Goal: Transaction & Acquisition: Purchase product/service

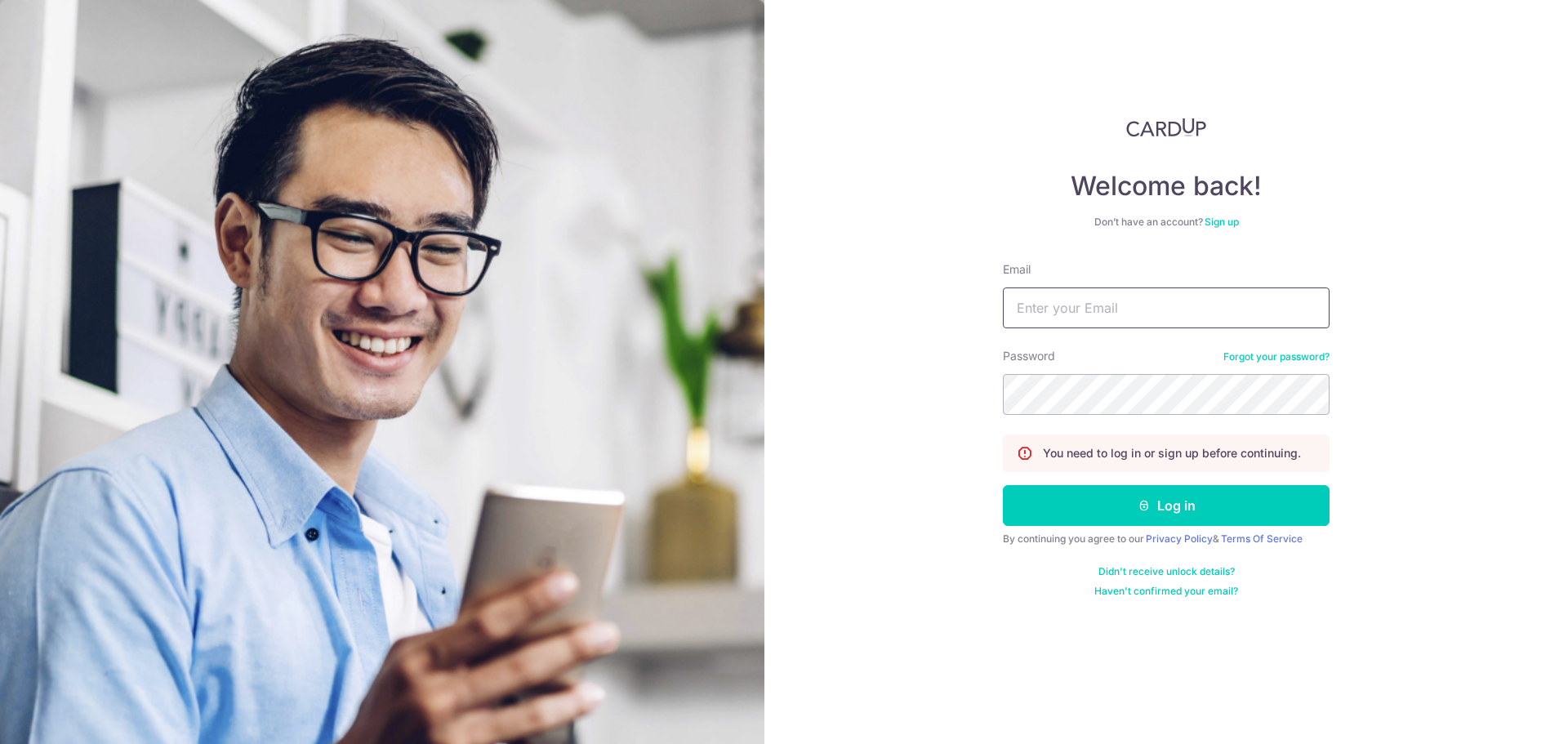
click at [1103, 297] on input "Email" at bounding box center [1166, 308] width 326 height 41
type input "jaredwqy@gmail.com"
click at [1003, 485] on button "Log in" at bounding box center [1166, 505] width 326 height 41
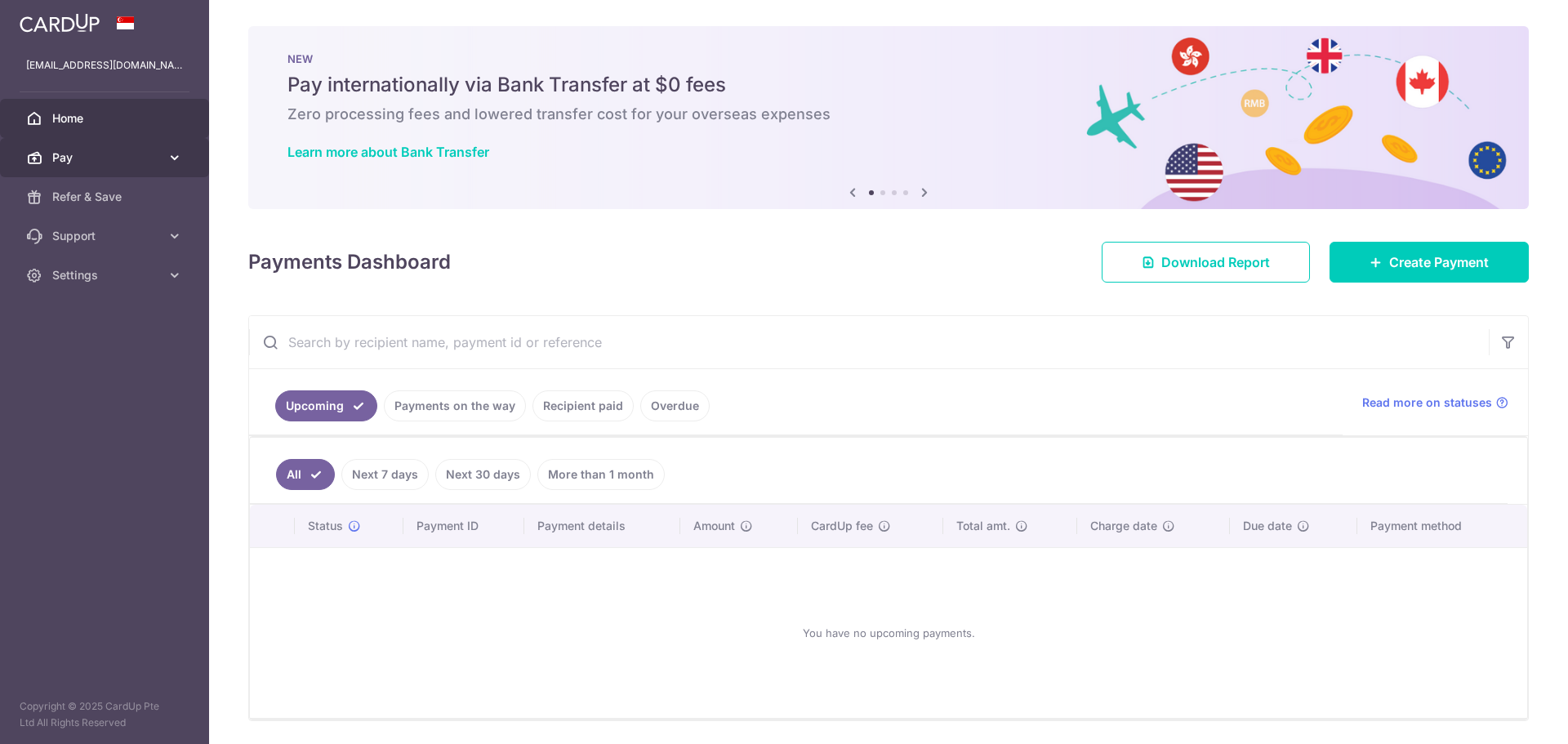
click at [112, 147] on link "Pay" at bounding box center [104, 157] width 209 height 39
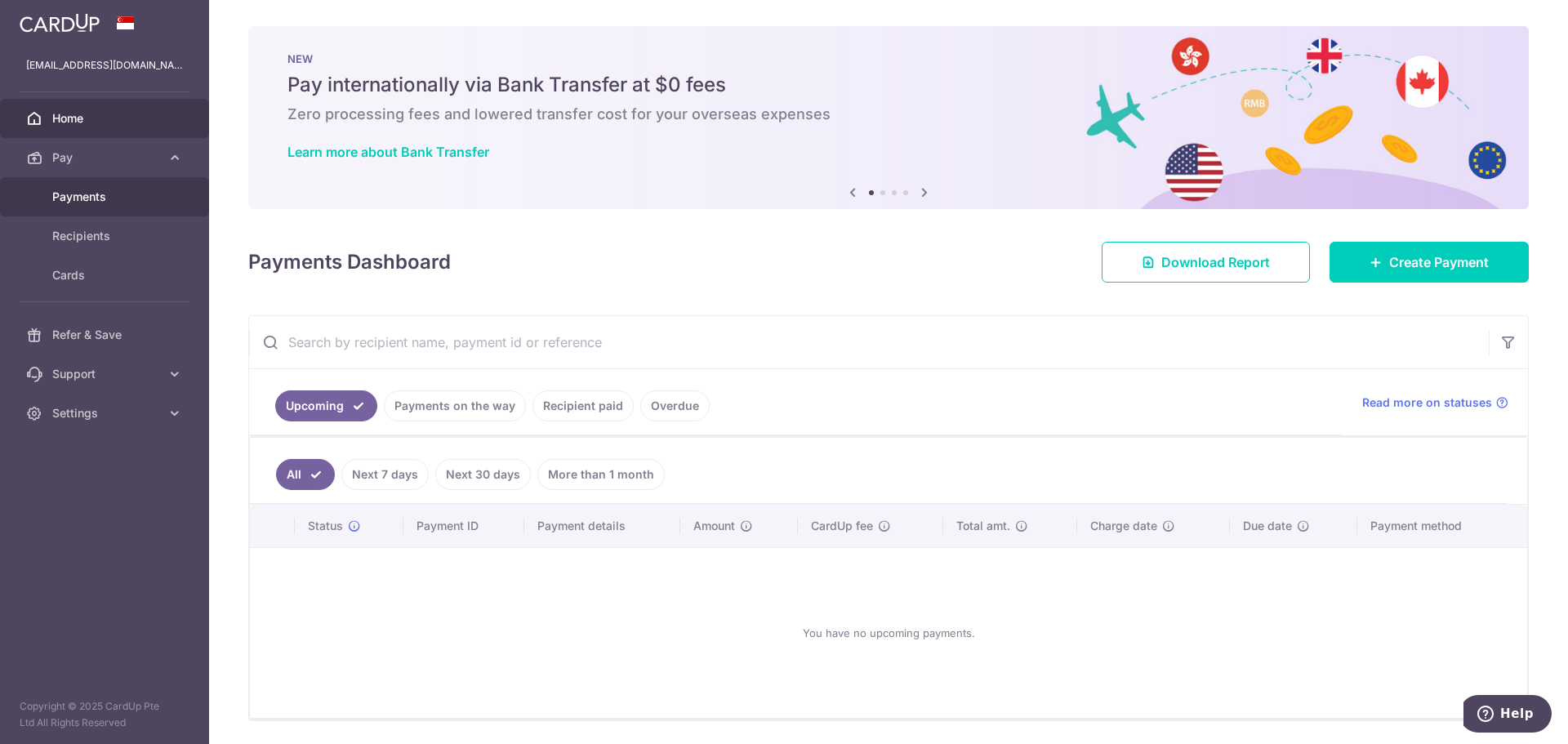
click at [91, 195] on span "Payments" at bounding box center [106, 197] width 108 height 17
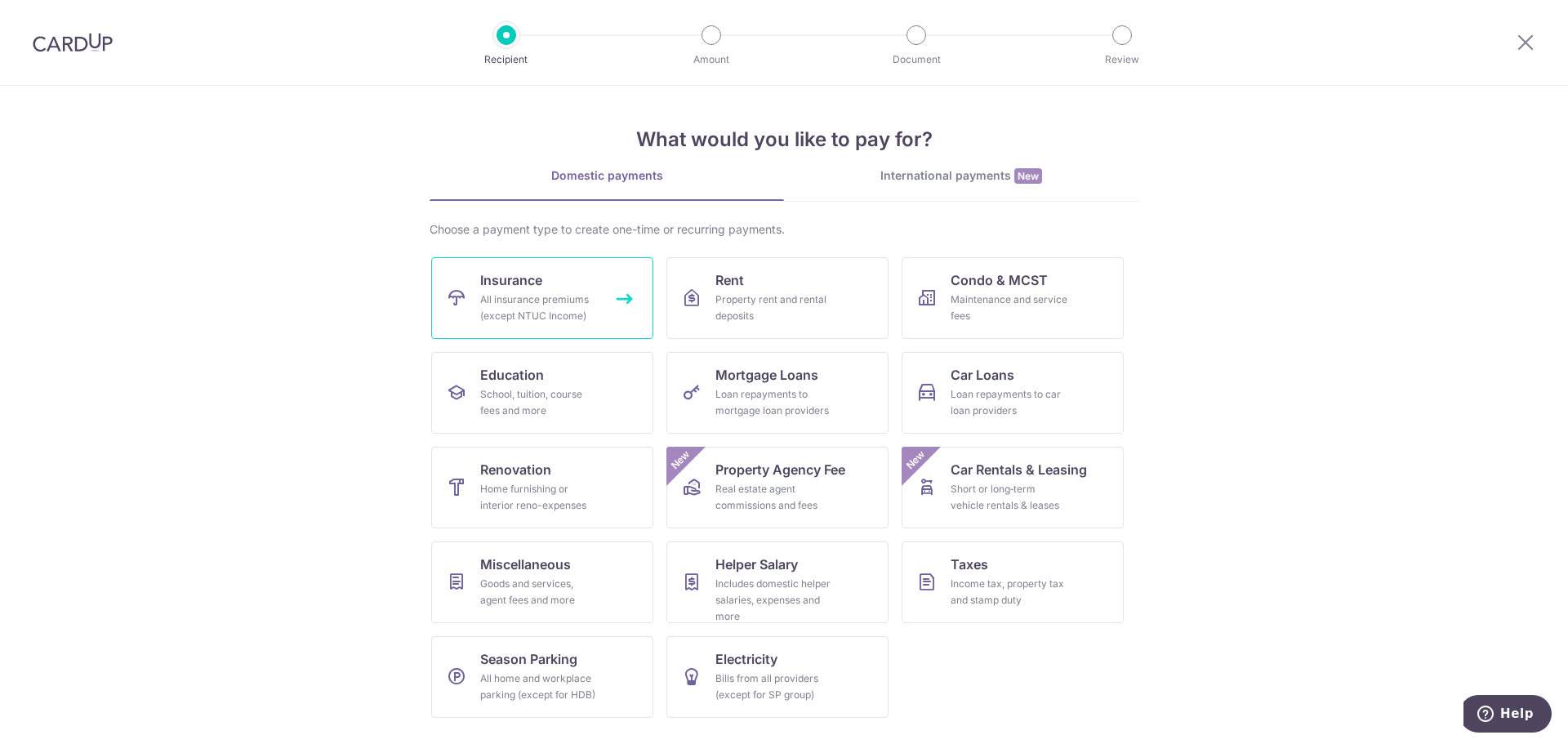
click at [563, 316] on div "All insurance premiums (except NTUC Income)" at bounding box center [539, 307] width 118 height 32
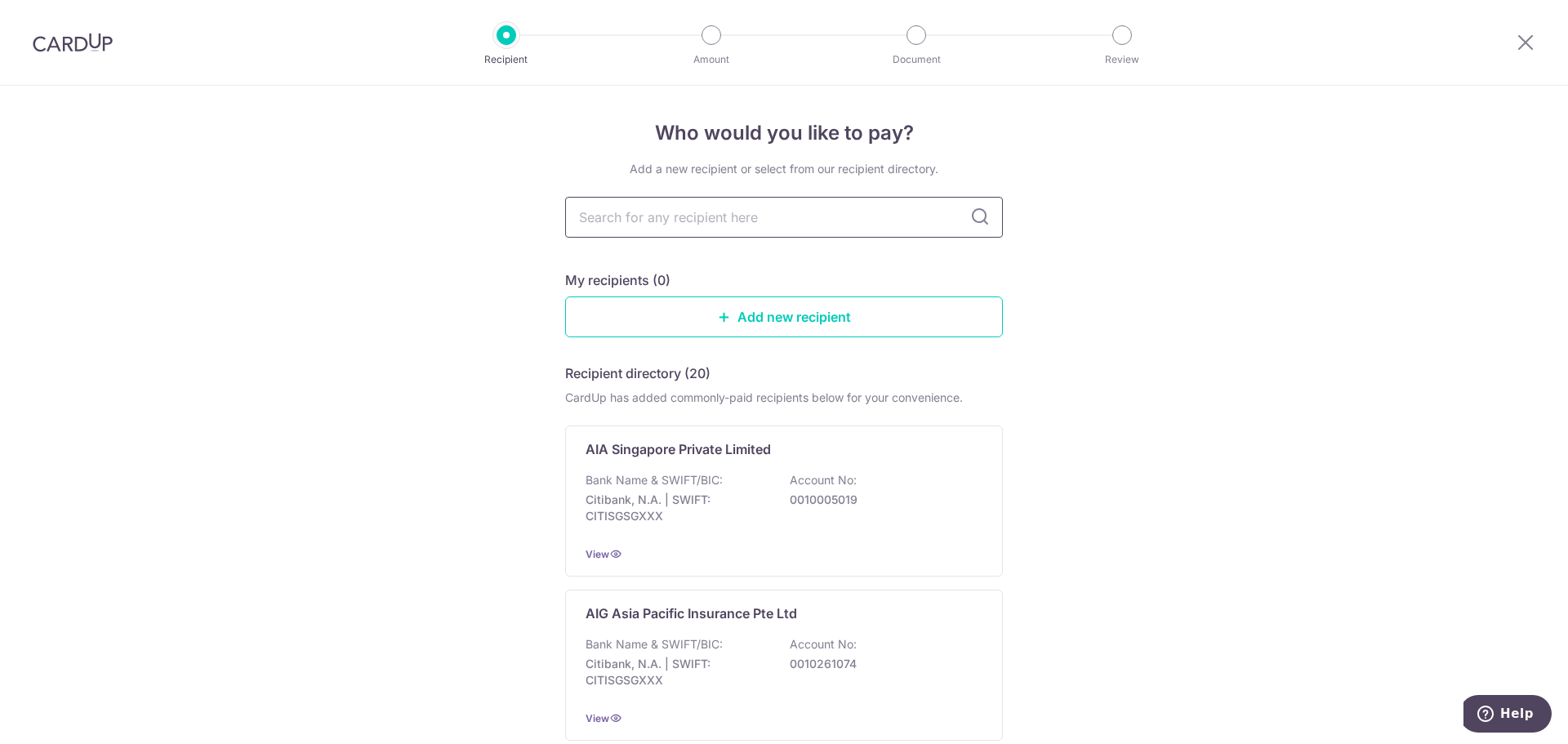
click at [913, 208] on input "text" at bounding box center [784, 217] width 438 height 41
click at [747, 490] on div "Bank Name & SWIFT/BIC: Citibank, N.A. | SWIFT: CITISGSGXXX Account No: 00100050…" at bounding box center [784, 502] width 397 height 61
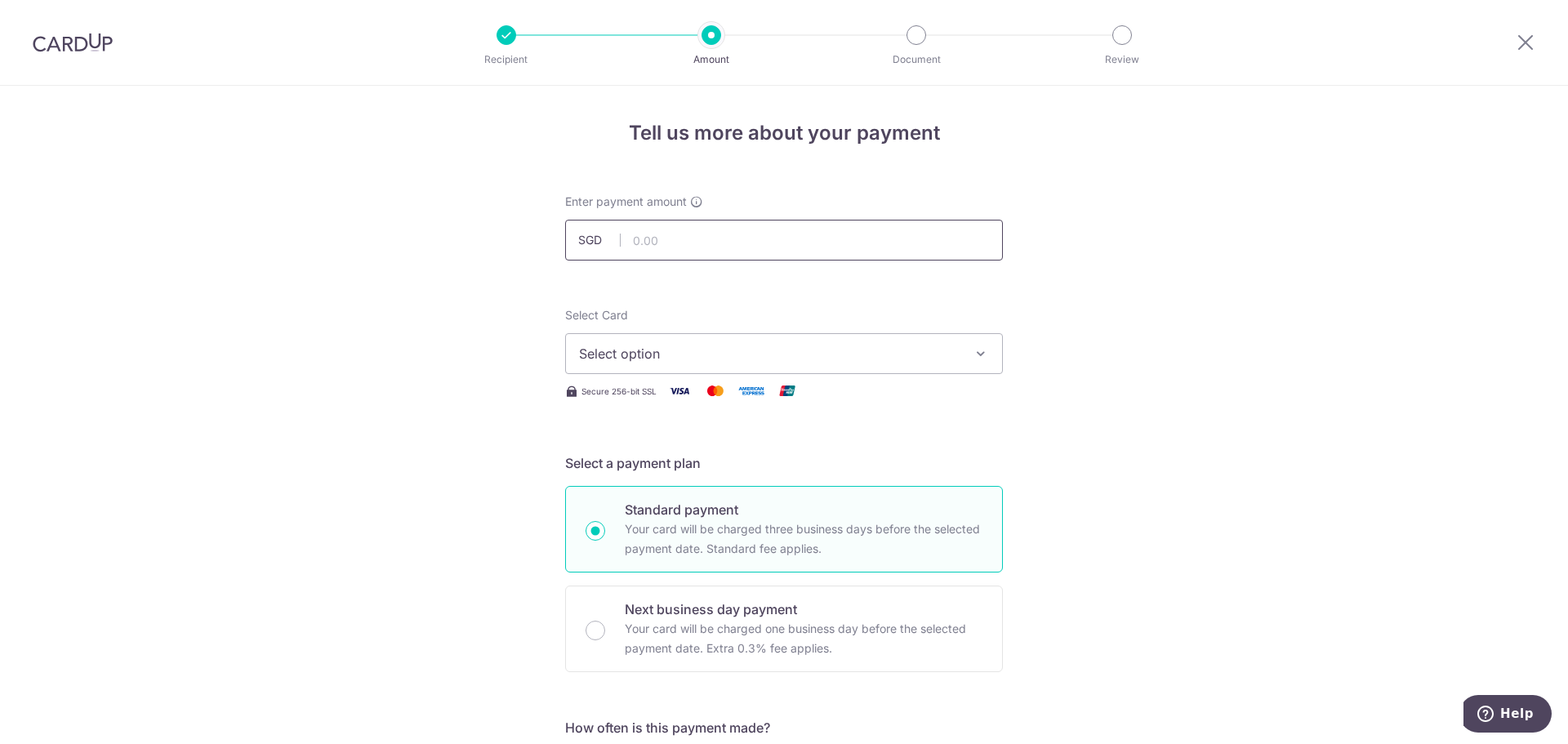
click at [693, 238] on input "text" at bounding box center [784, 240] width 438 height 41
type input "237.50"
click at [680, 360] on span "Select option" at bounding box center [770, 354] width 381 height 19
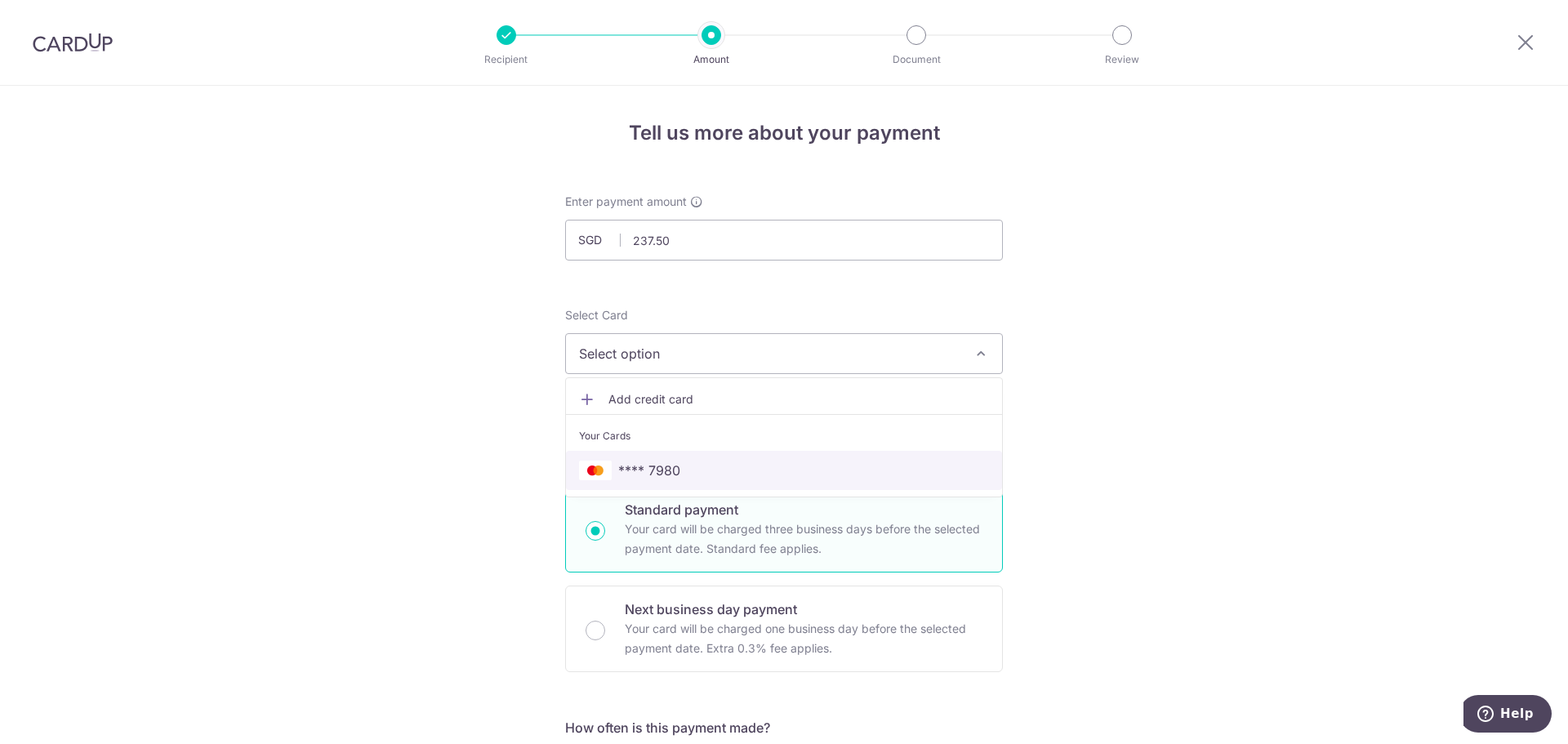
click at [674, 470] on span "**** 7980" at bounding box center [649, 470] width 62 height 19
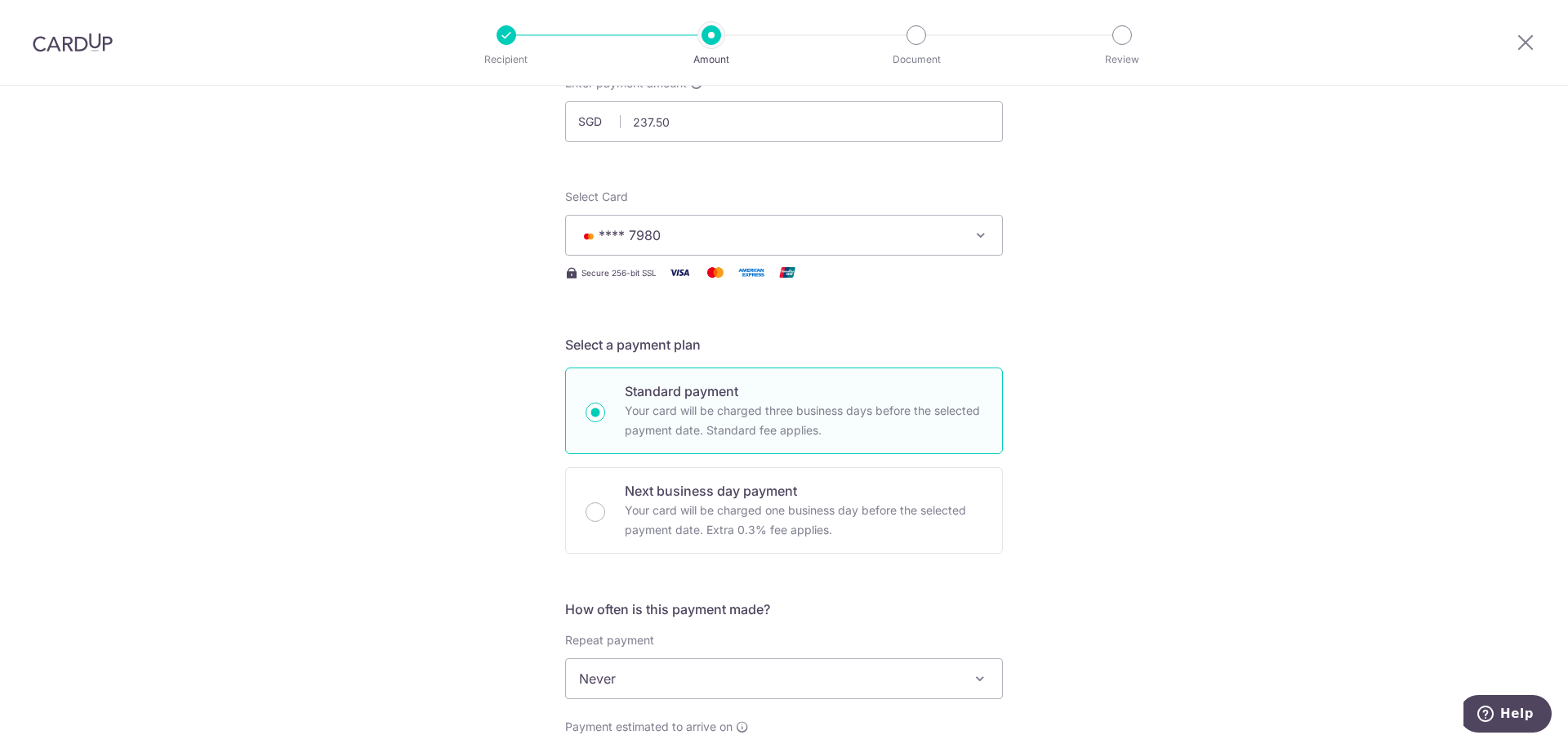
scroll to position [326, 0]
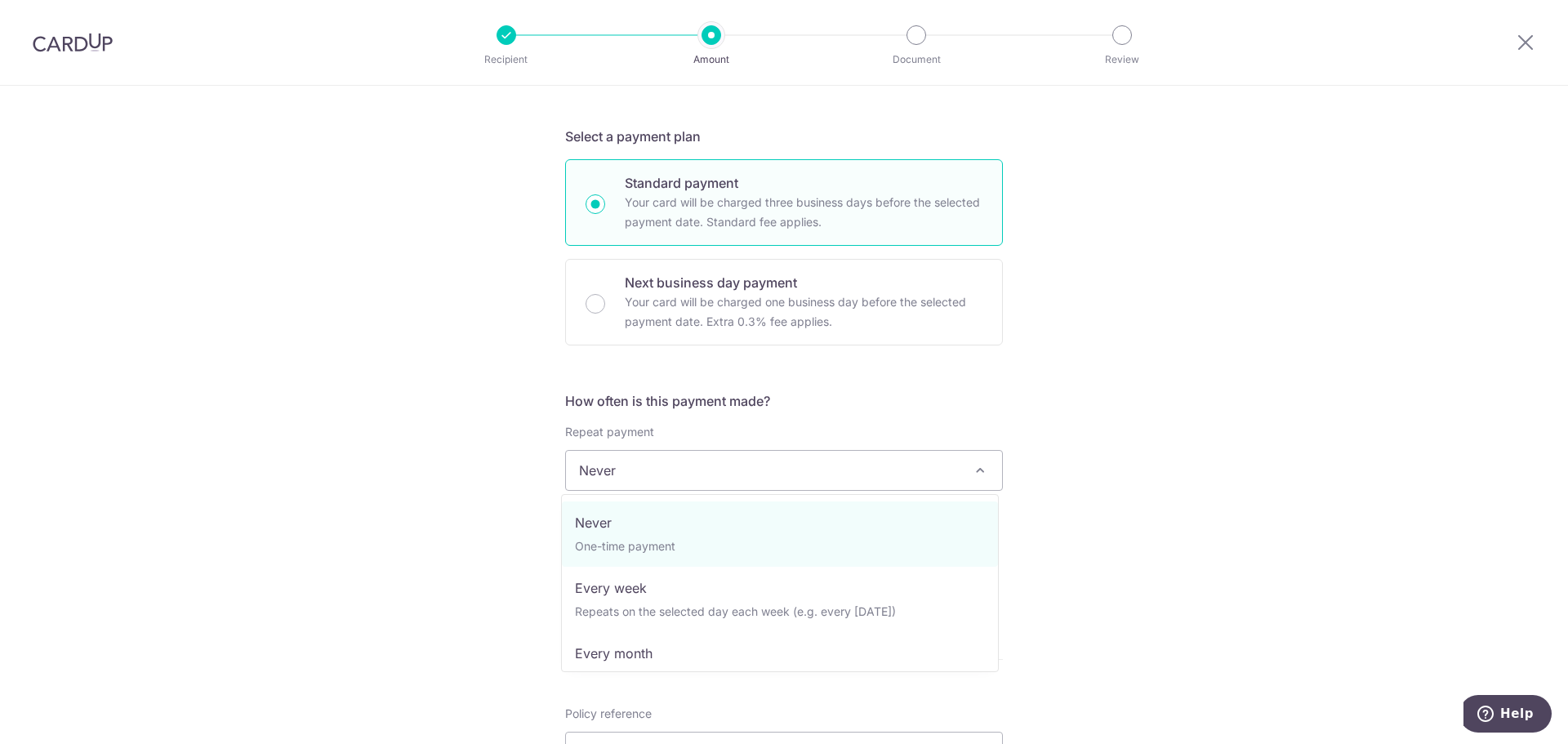
click at [658, 477] on span "Never" at bounding box center [784, 470] width 436 height 39
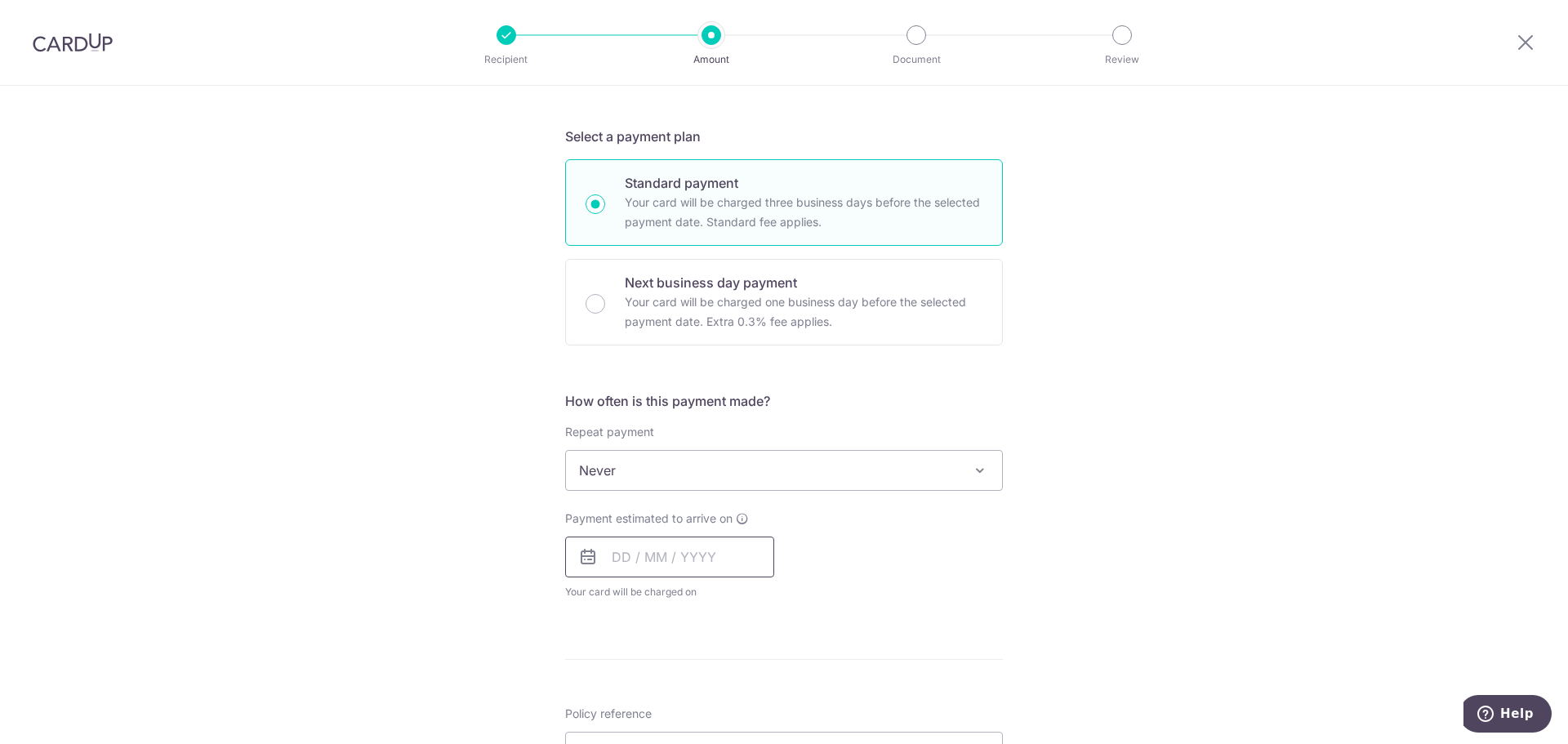
click at [619, 543] on input "text" at bounding box center [669, 556] width 209 height 41
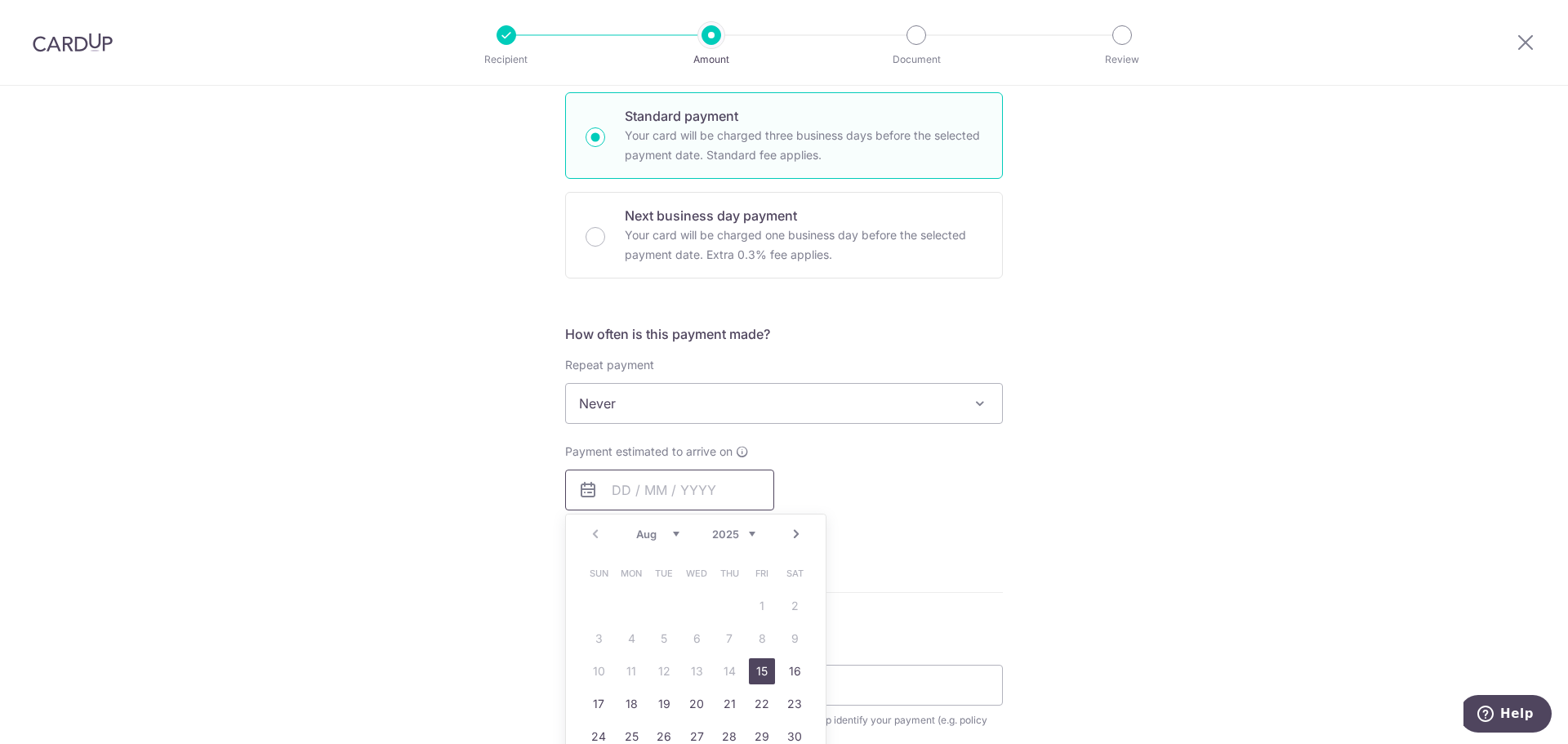
scroll to position [408, 0]
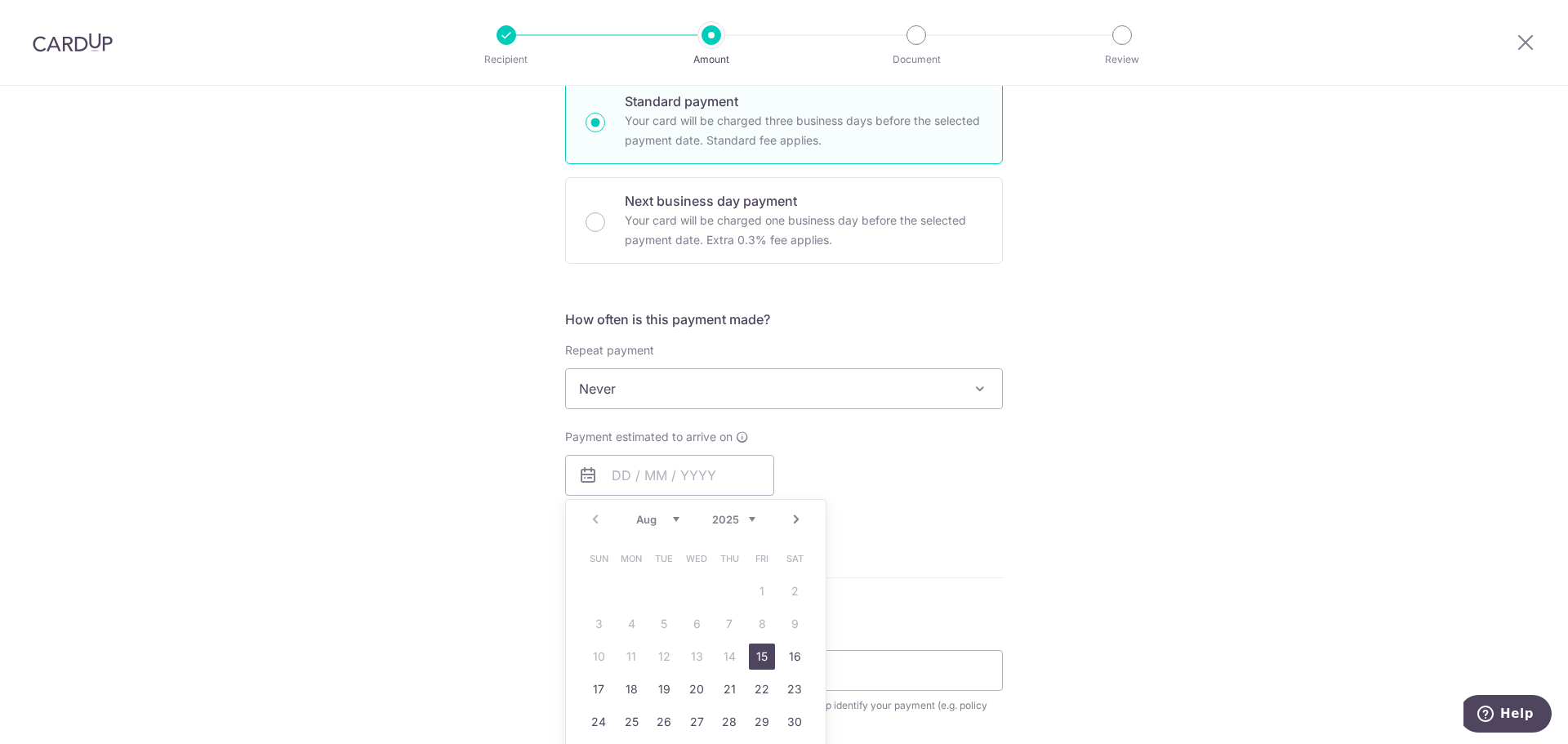
click at [758, 656] on link "15" at bounding box center [762, 656] width 26 height 26
type input "15/08/2025"
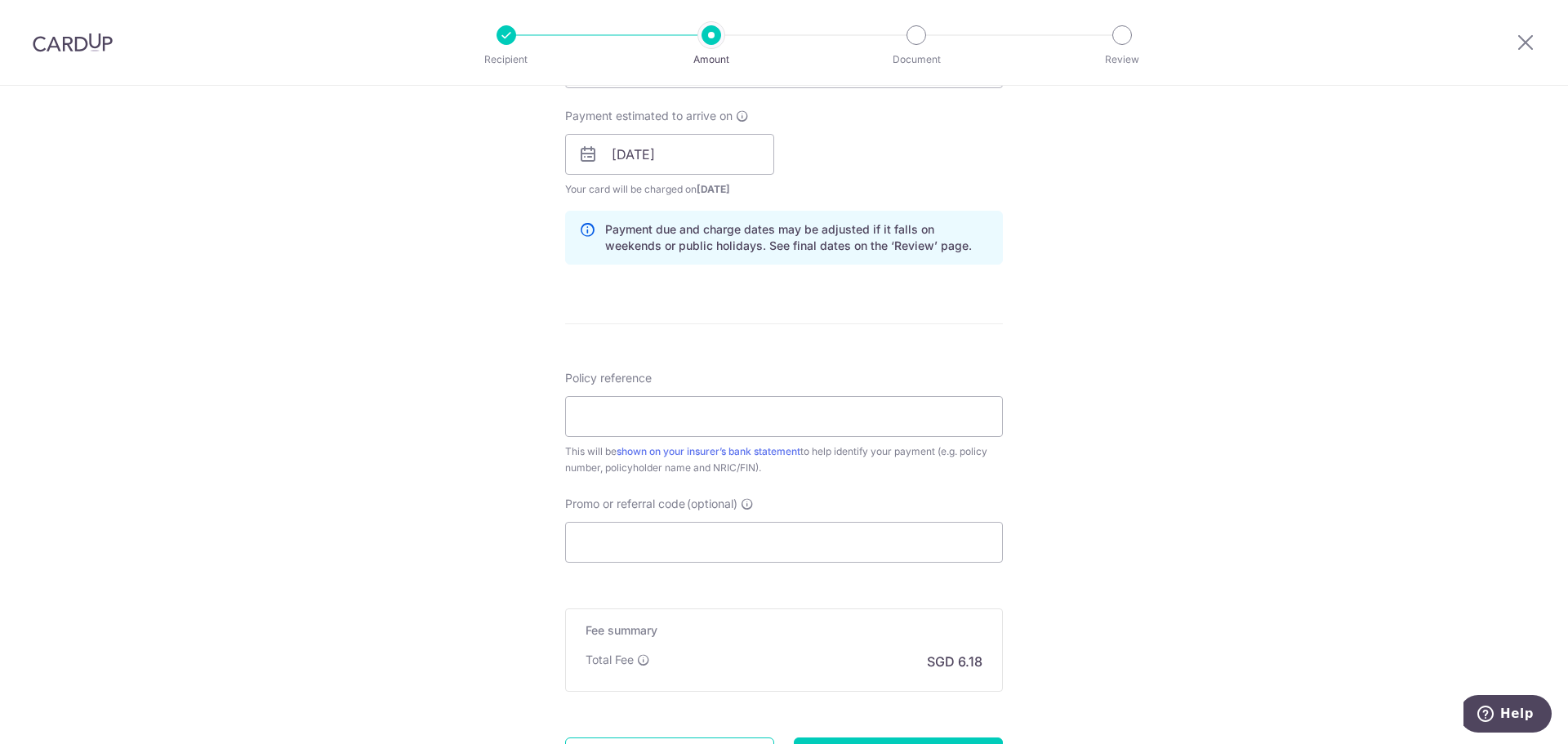
scroll to position [735, 0]
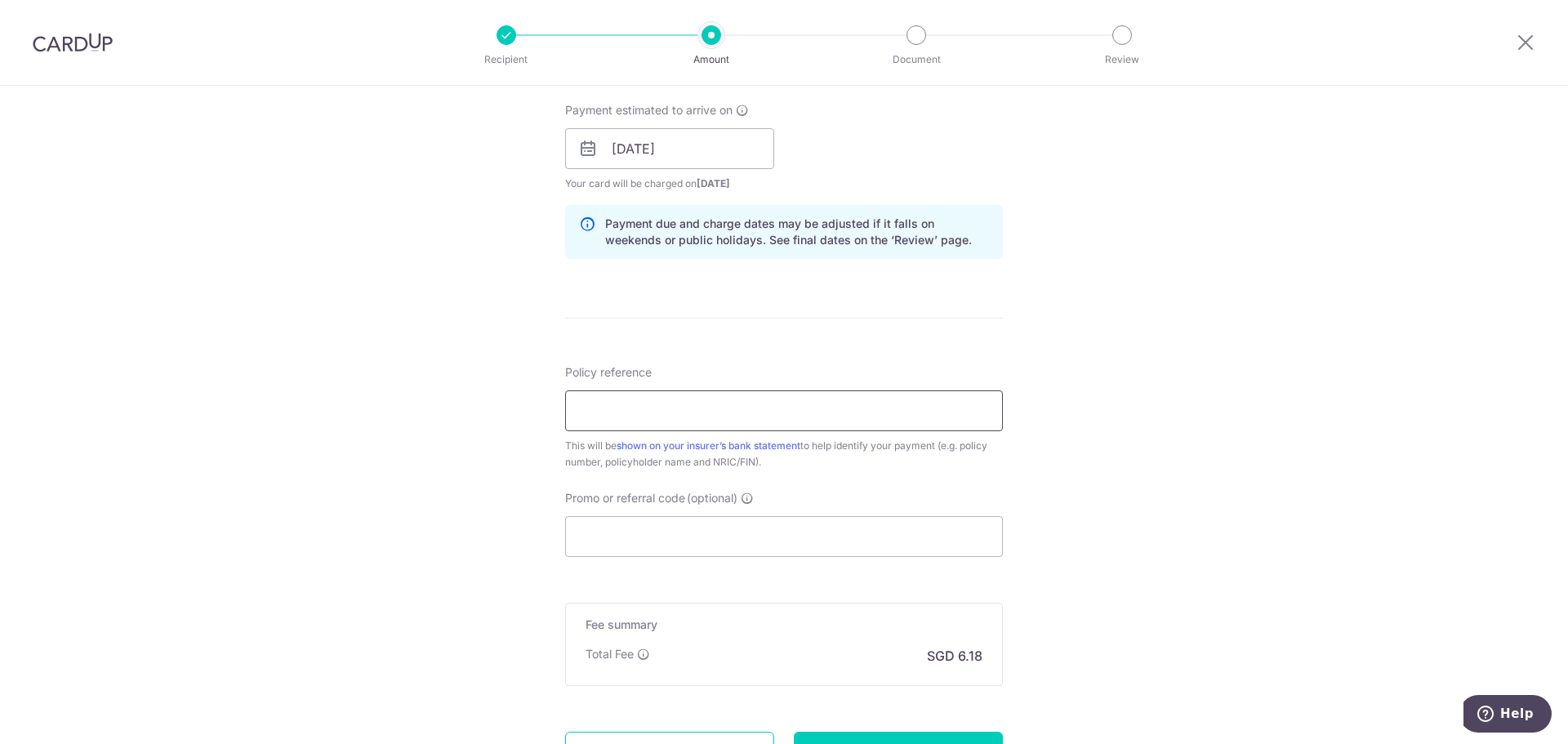
click at [769, 403] on input "Policy reference" at bounding box center [784, 411] width 438 height 41
type input "U126310263"
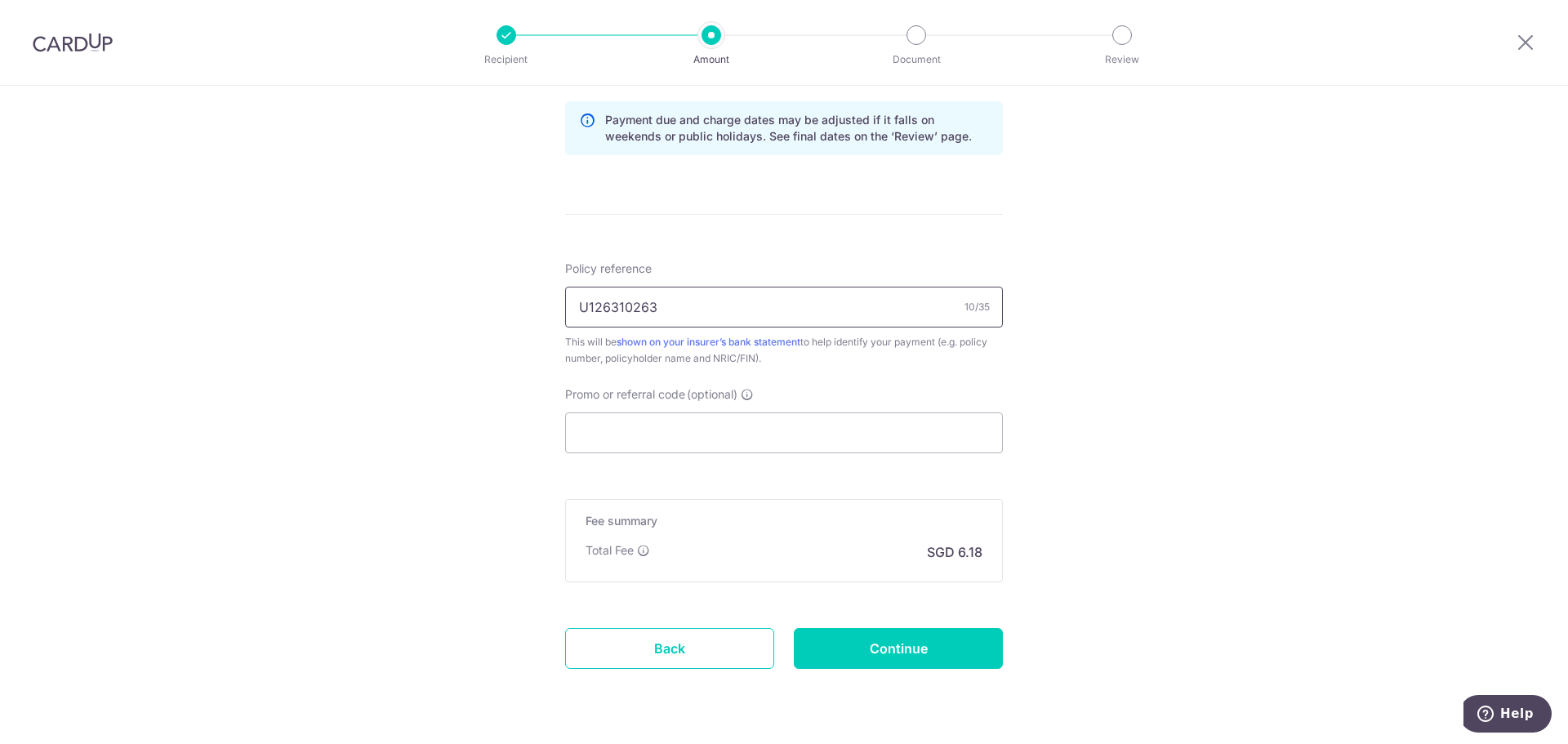
scroll to position [886, 0]
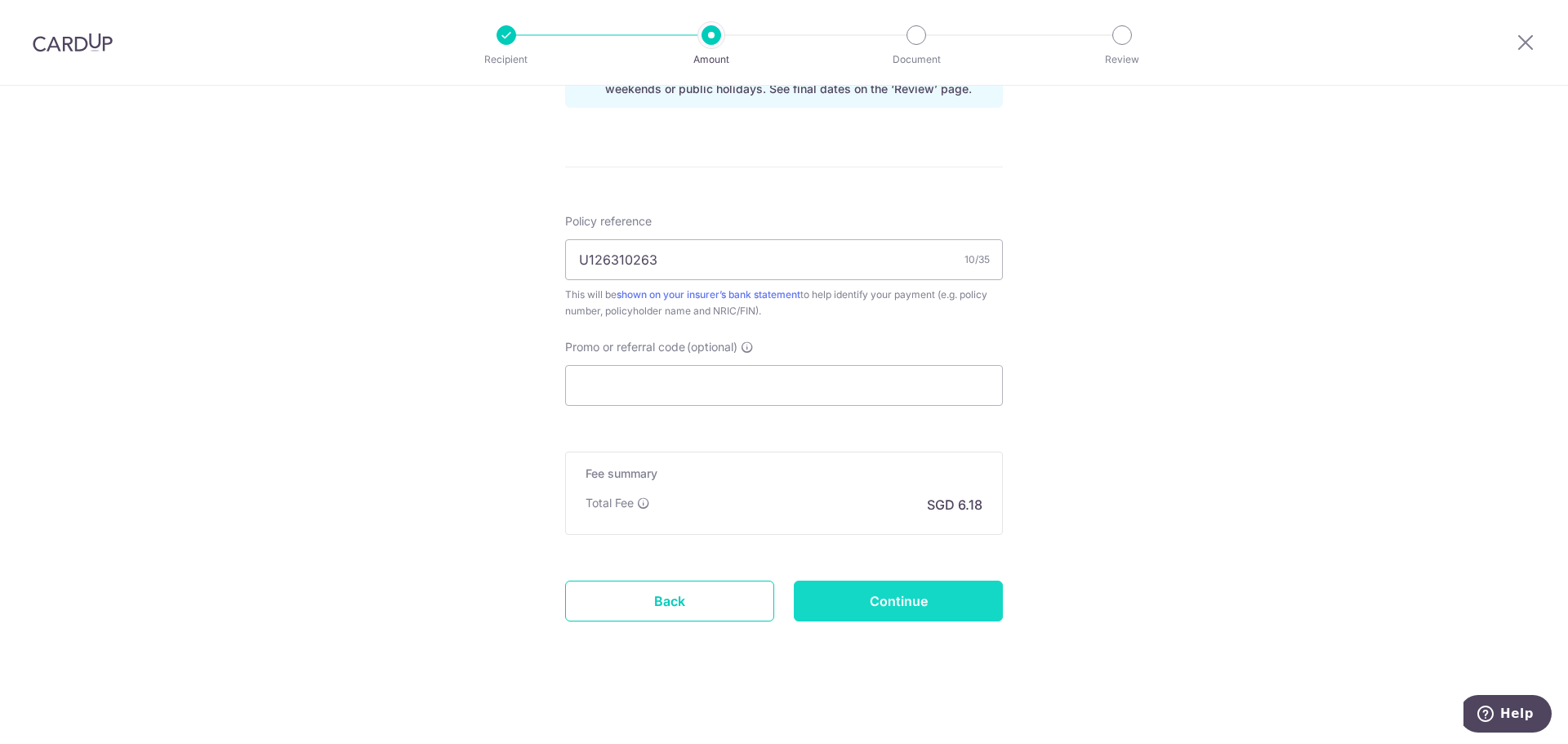
click at [878, 607] on input "Continue" at bounding box center [899, 601] width 209 height 41
type input "Create Schedule"
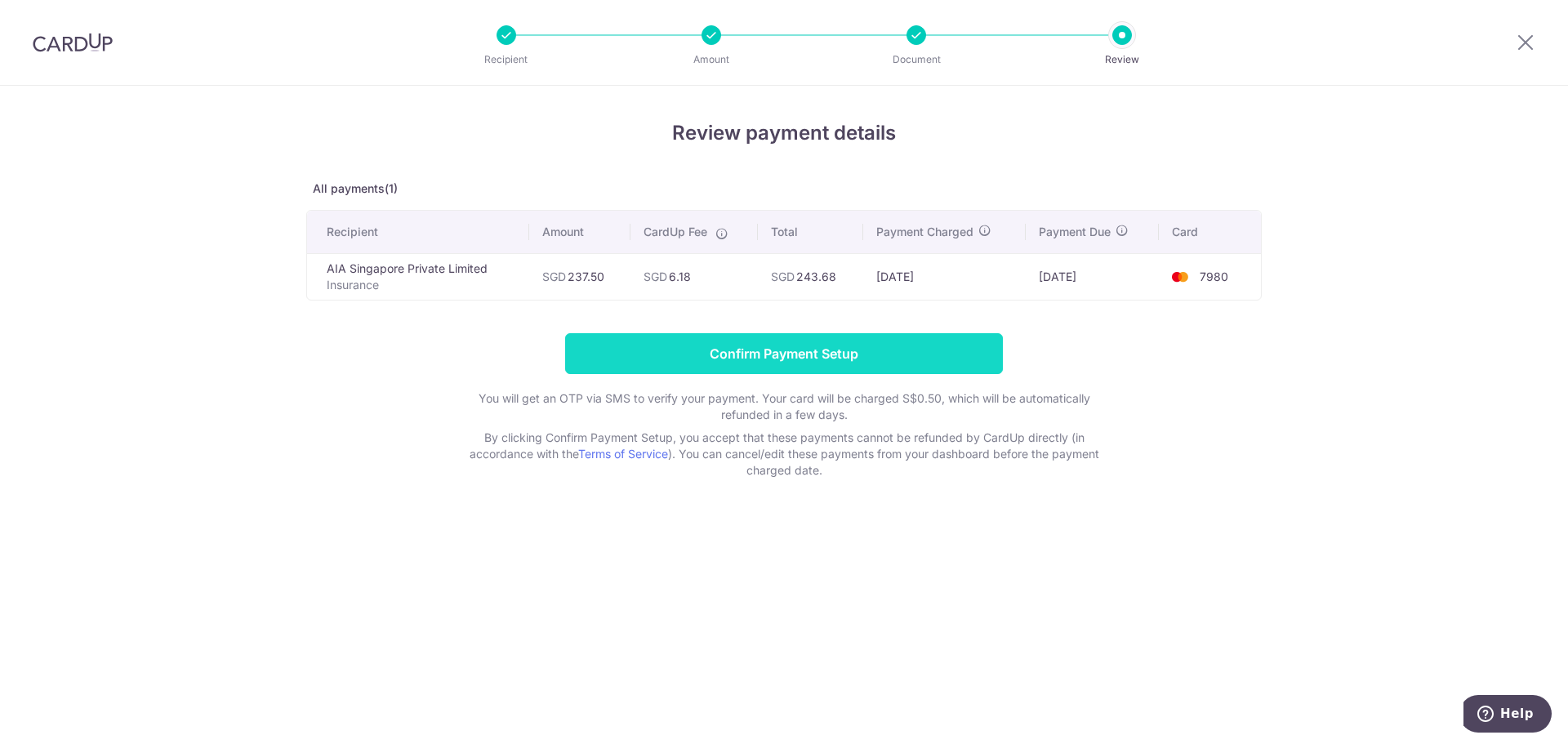
click at [762, 352] on input "Confirm Payment Setup" at bounding box center [784, 354] width 438 height 41
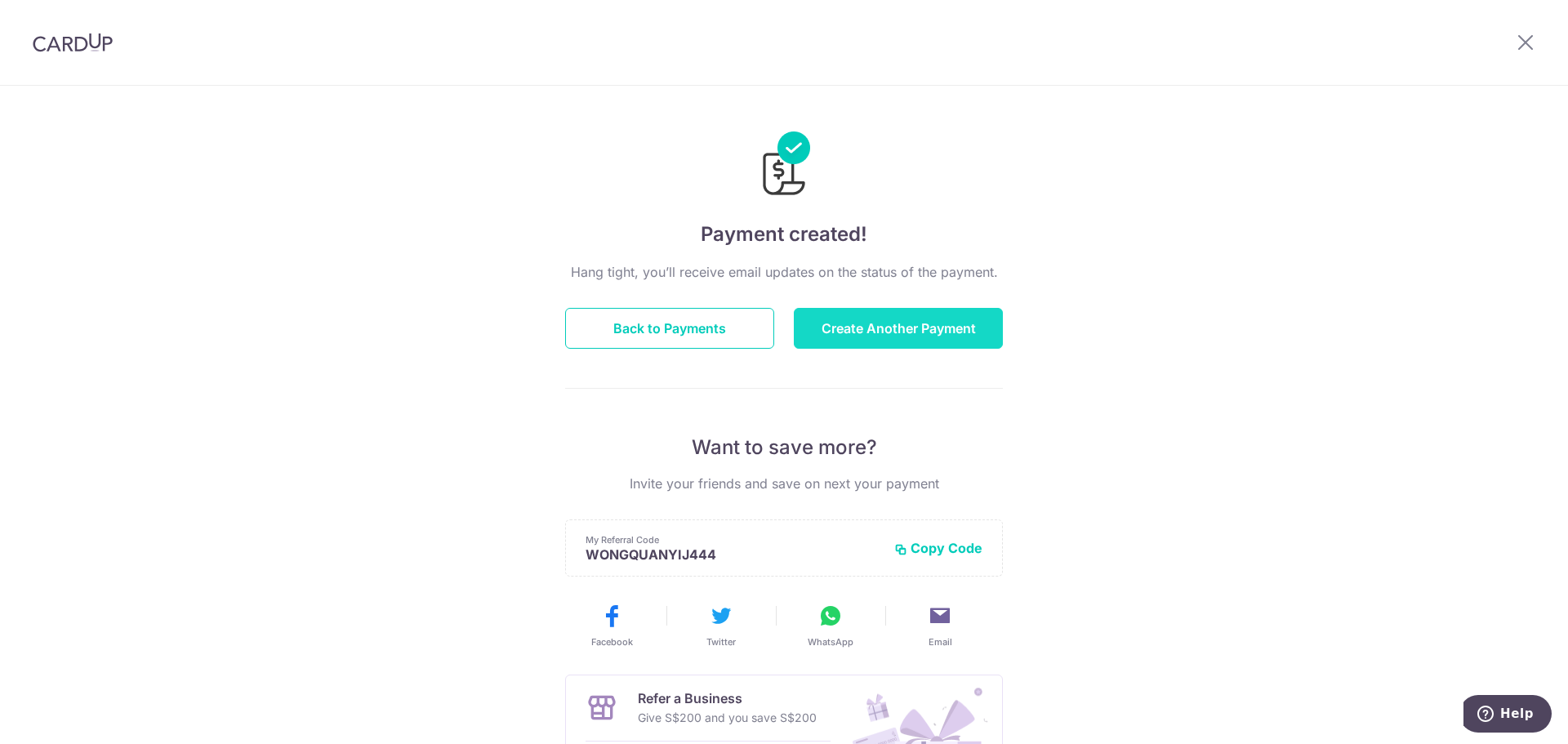
click at [881, 332] on button "Create Another Payment" at bounding box center [899, 328] width 209 height 41
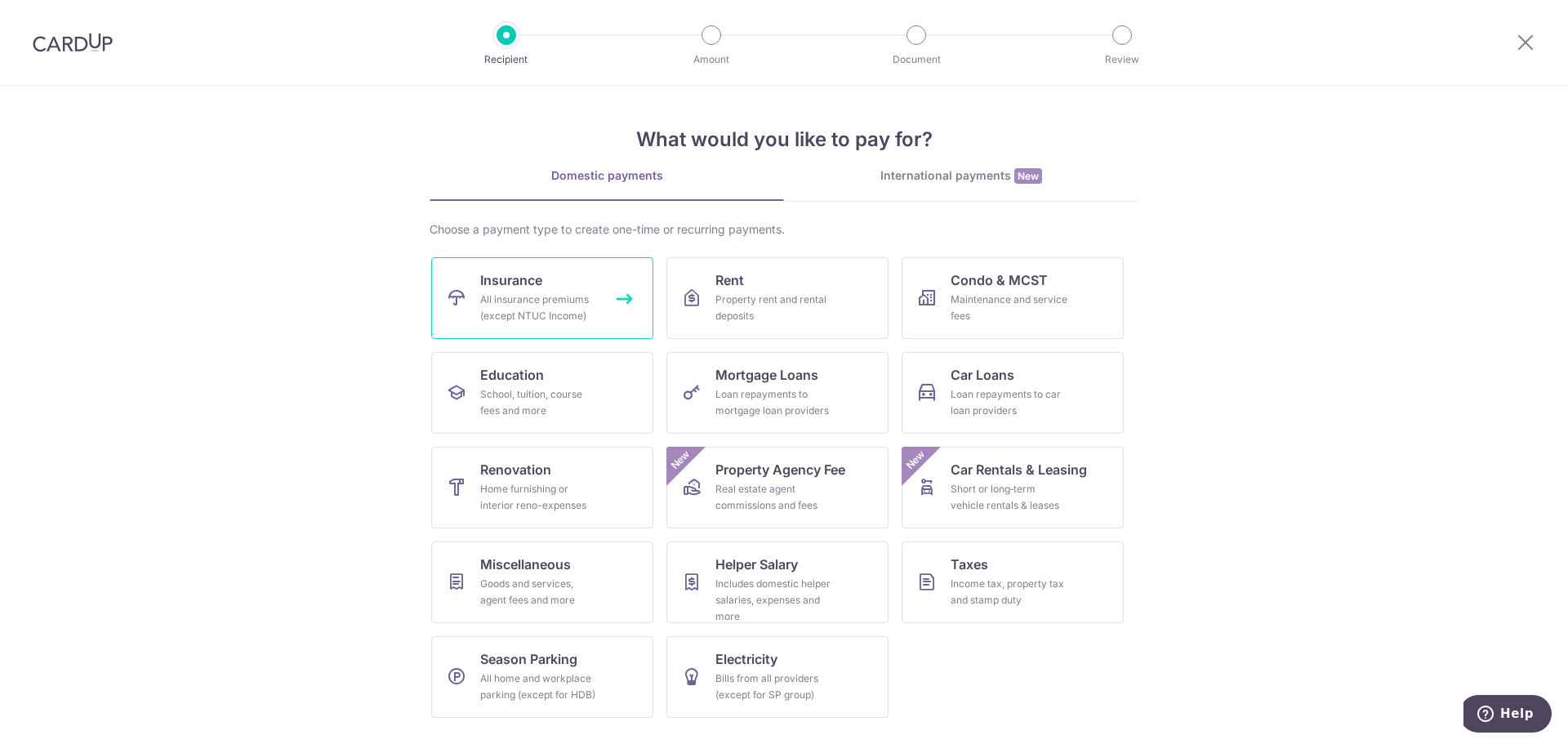
click at [584, 309] on div "All insurance premiums (except NTUC Income)" at bounding box center [539, 307] width 118 height 32
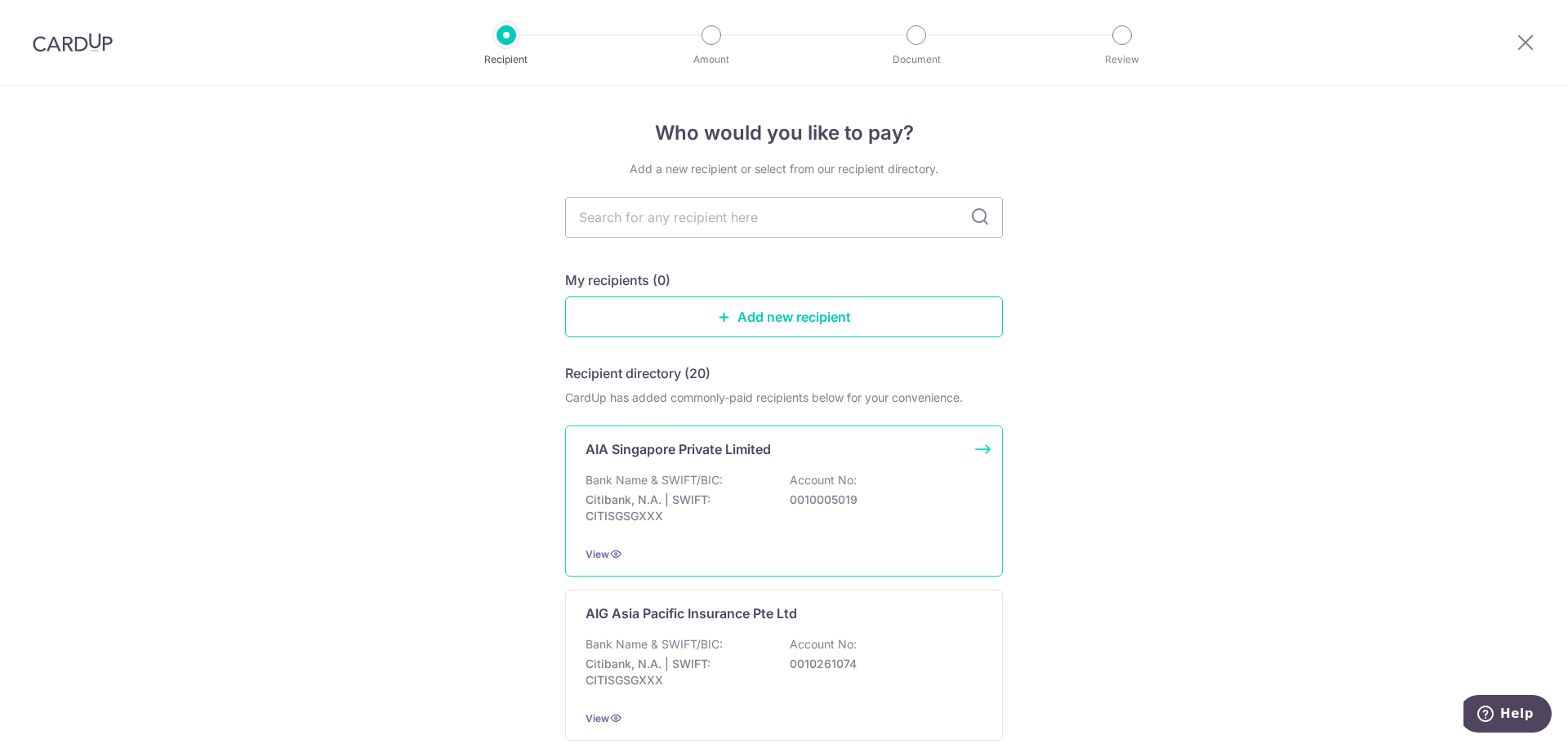
click at [782, 481] on div "Bank Name & SWIFT/BIC: Citibank, N.A. | SWIFT: CITISGSGXXX Account No: 00100050…" at bounding box center [784, 502] width 397 height 61
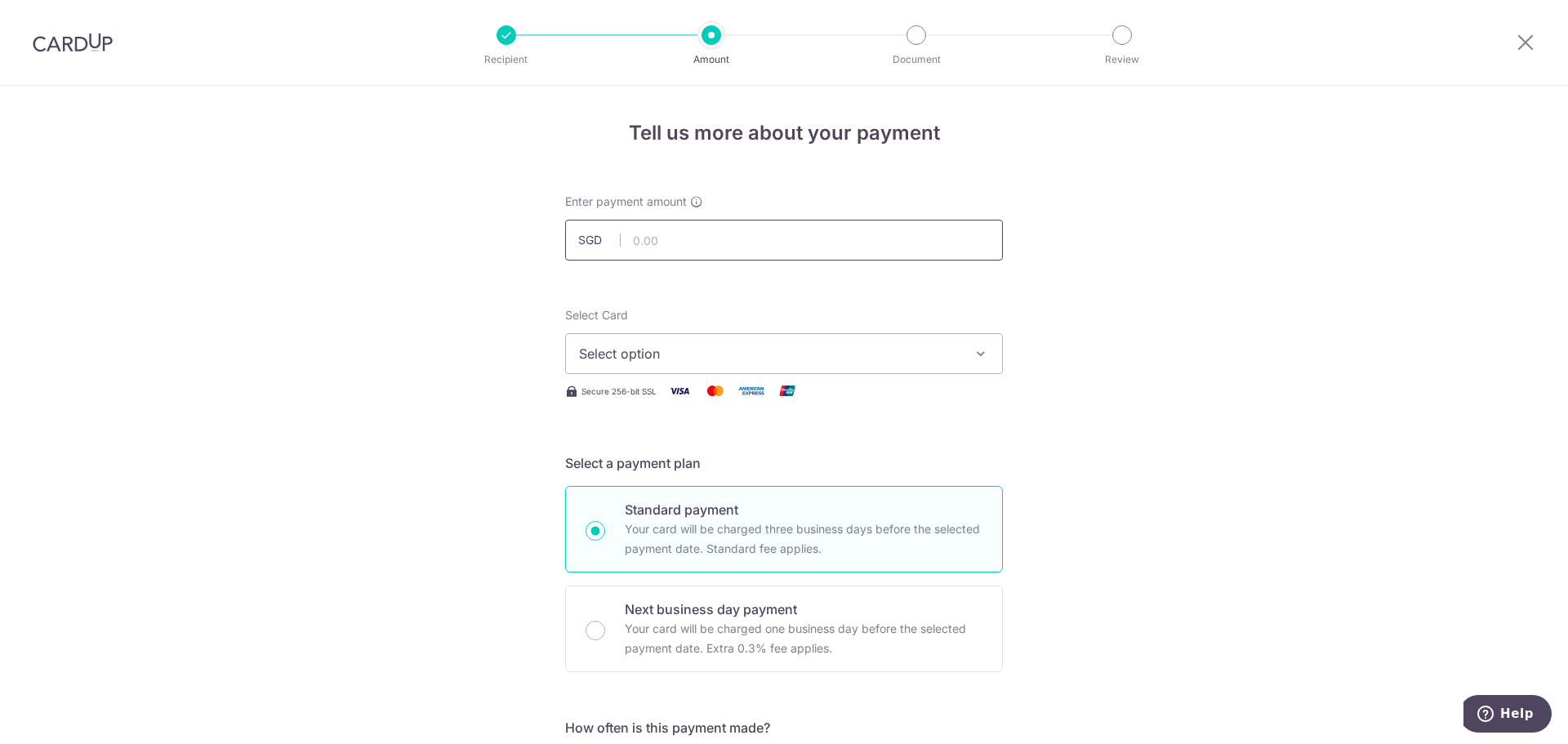
click at [806, 234] on input "text" at bounding box center [784, 240] width 438 height 41
type input "400.00"
click at [745, 360] on span "Select option" at bounding box center [770, 354] width 381 height 19
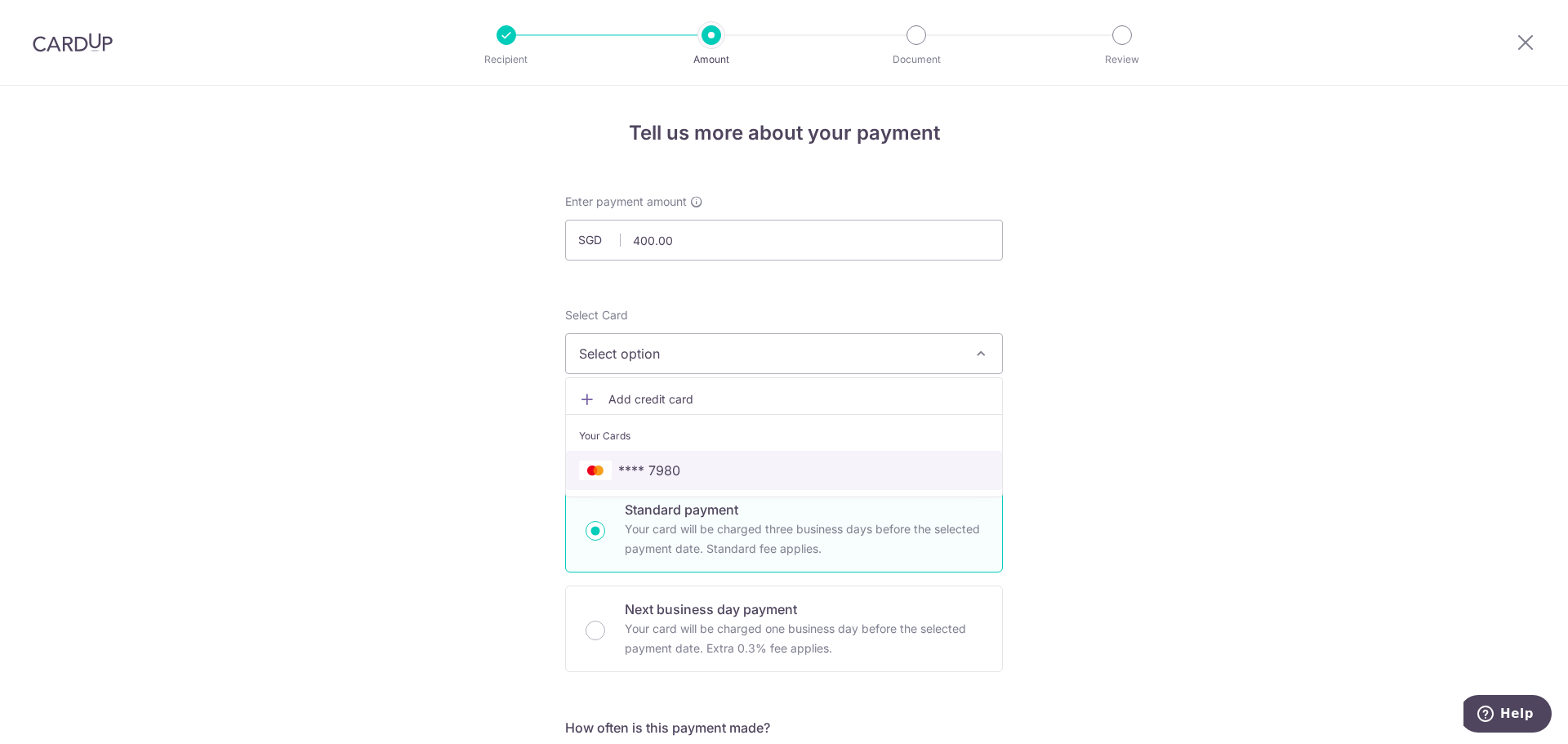
click at [732, 461] on span "**** 7980" at bounding box center [784, 470] width 410 height 19
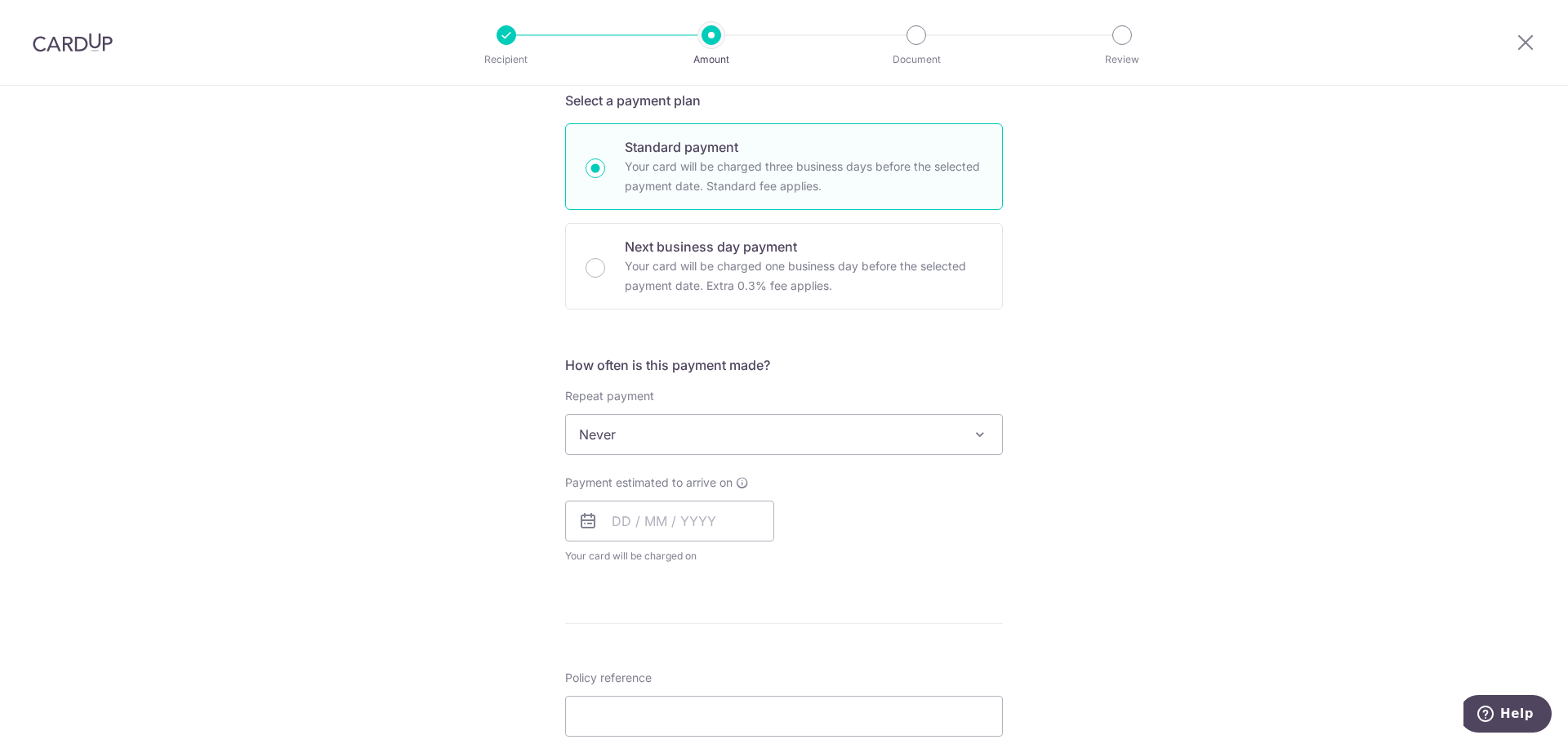
scroll to position [408, 0]
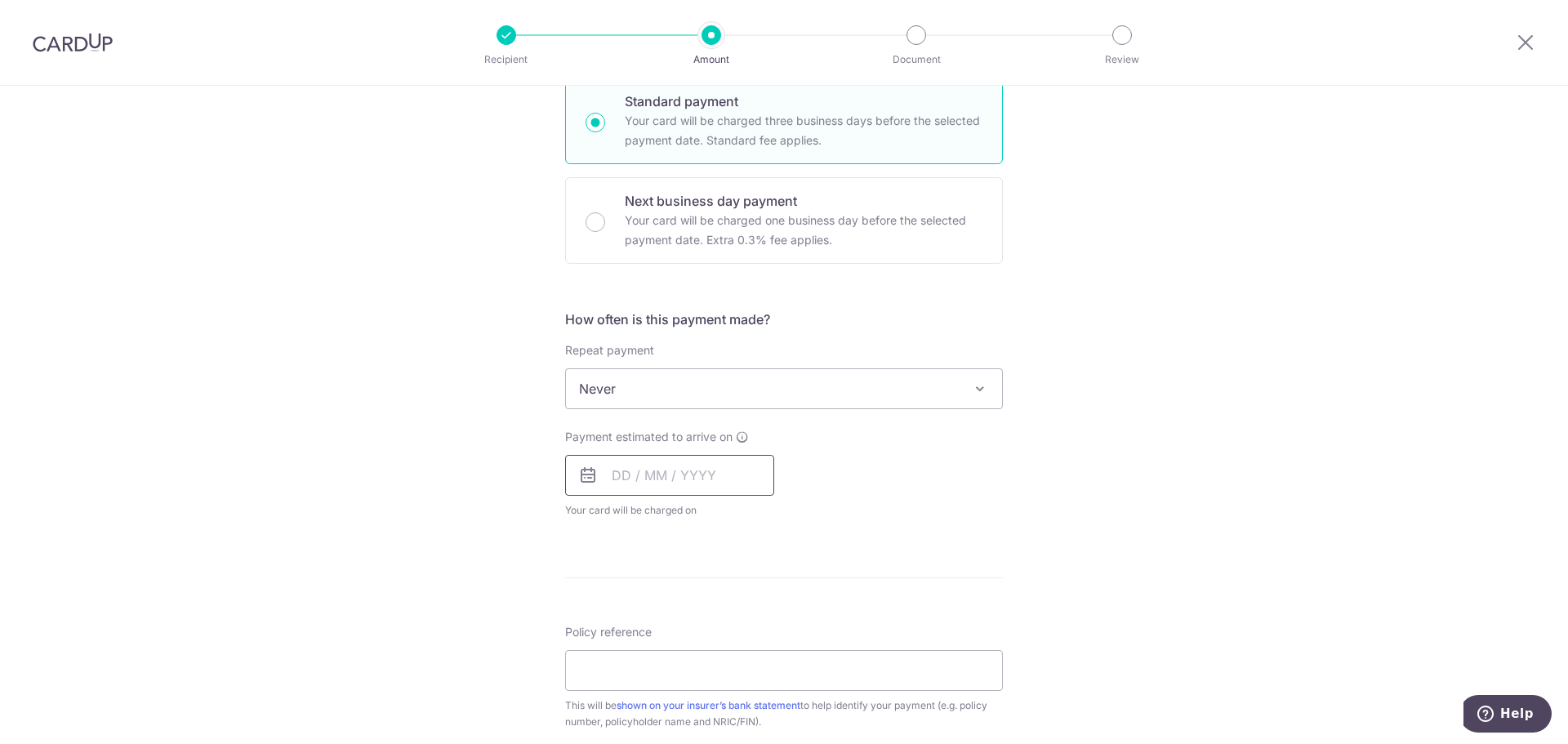
click at [717, 463] on input "text" at bounding box center [669, 475] width 209 height 41
click at [758, 661] on link "15" at bounding box center [762, 656] width 26 height 26
type input "[DATE]"
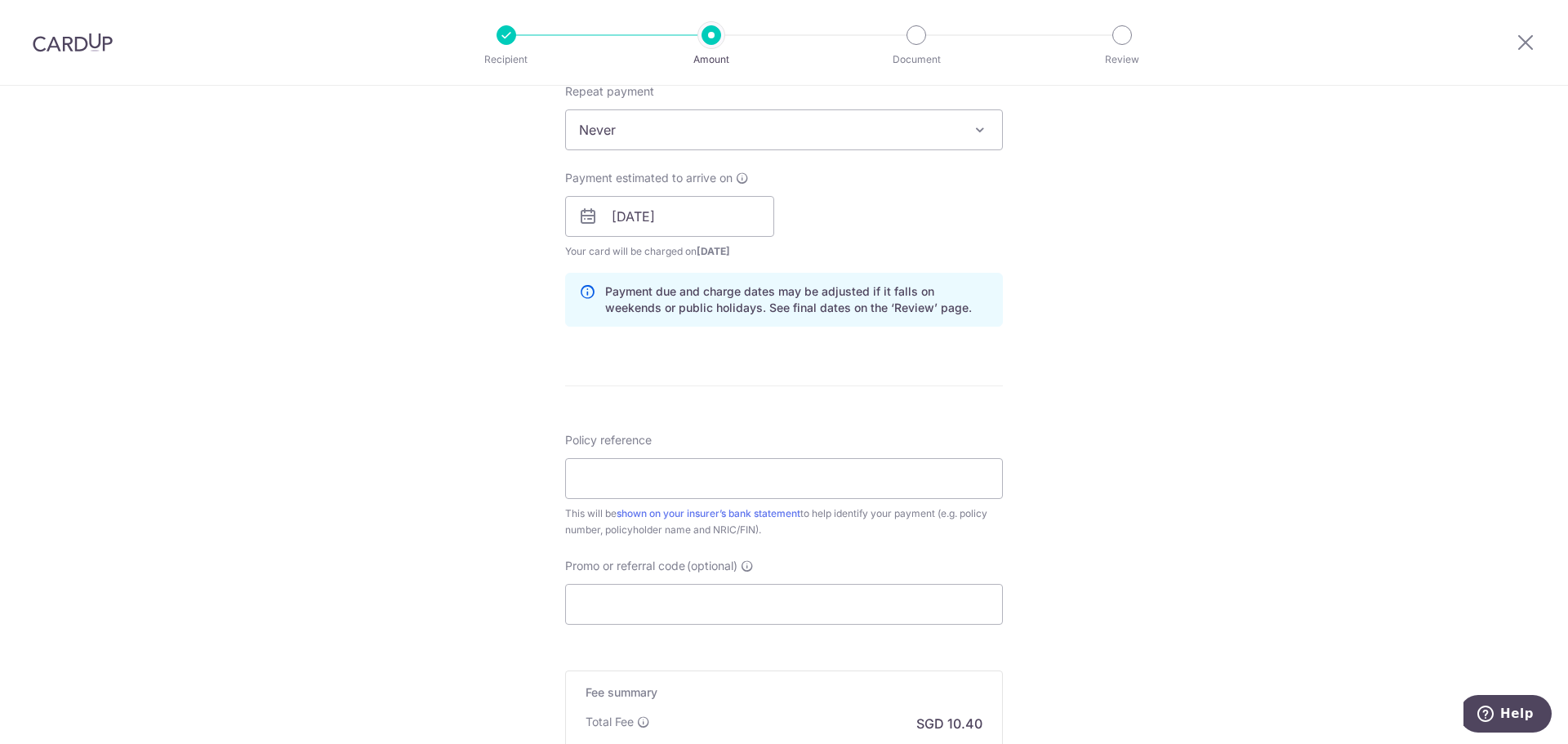
scroll to position [735, 0]
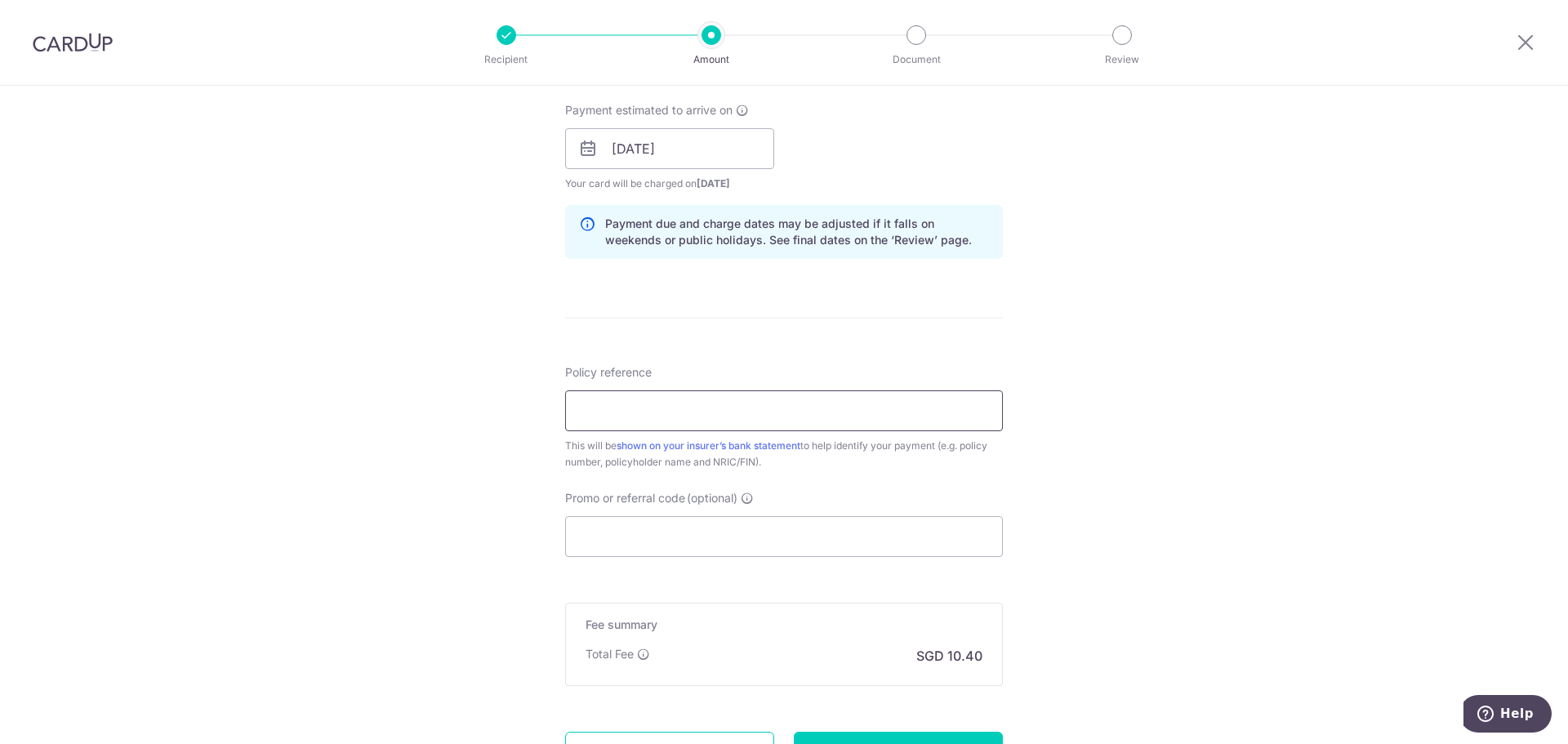
click at [764, 397] on input "Policy reference" at bounding box center [784, 411] width 438 height 41
type input "U127711722"
click at [1129, 455] on div "Tell us more about your payment Enter payment amount SGD 400.00 400.00 Select C…" at bounding box center [784, 123] width 1568 height 1544
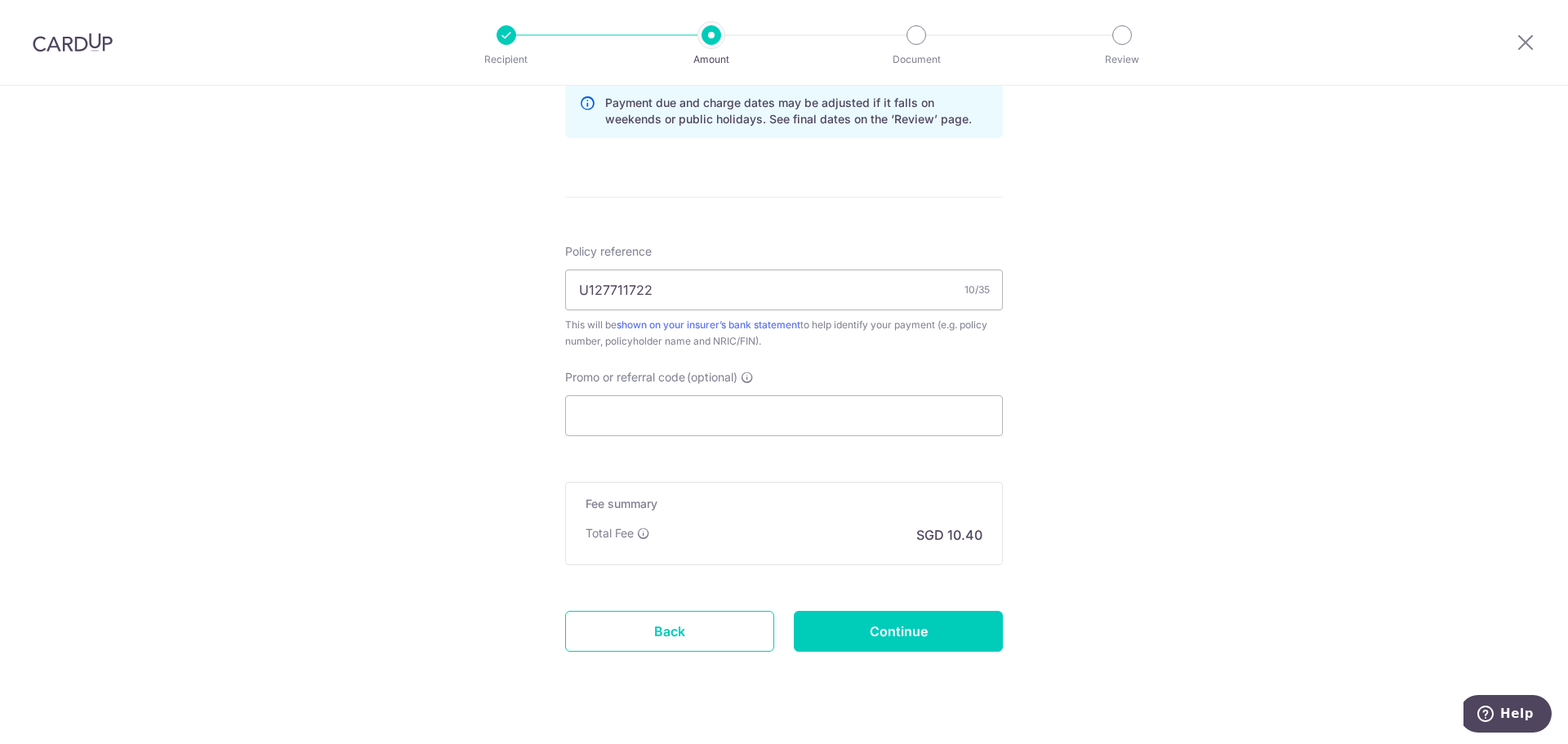
scroll to position [886, 0]
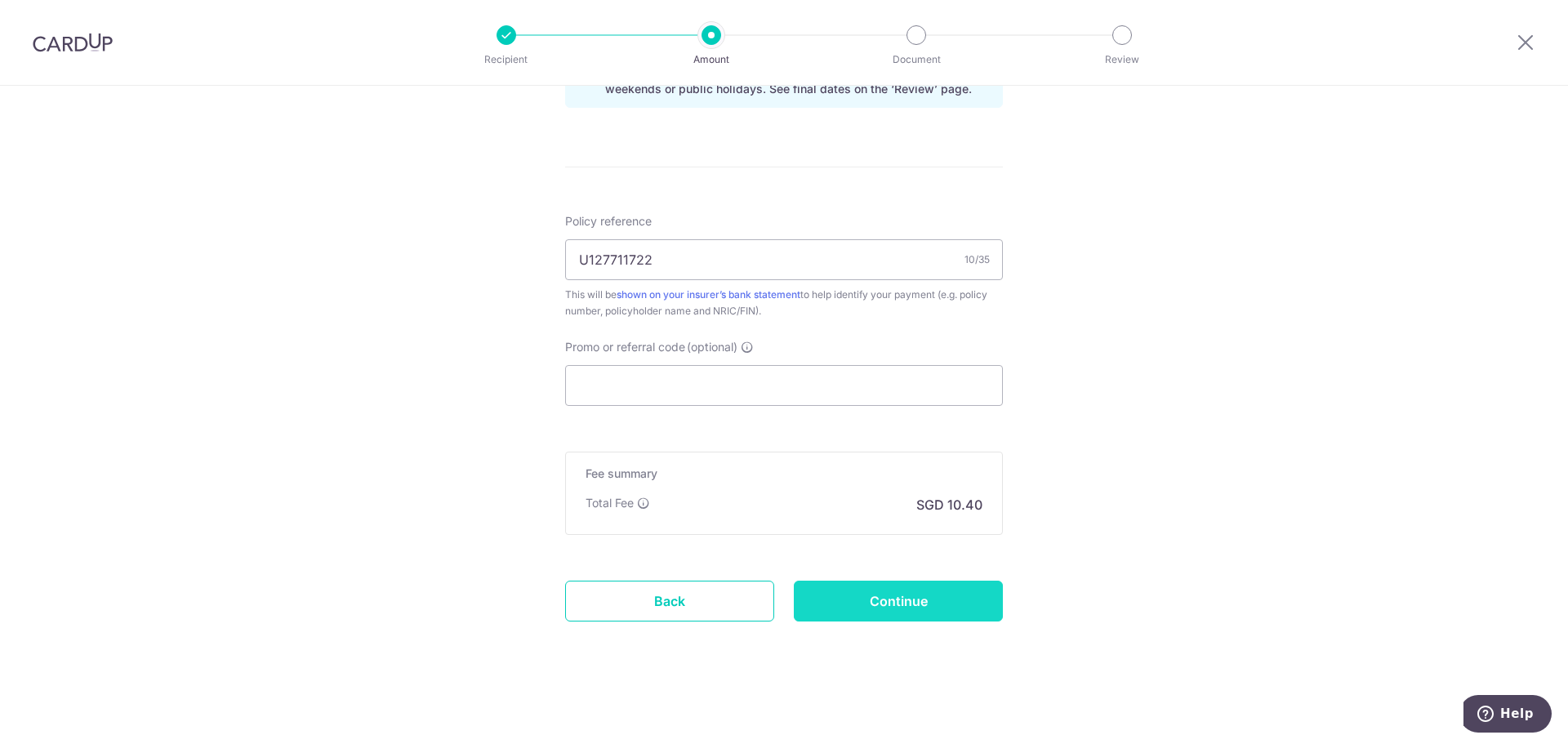
click at [871, 614] on input "Continue" at bounding box center [899, 601] width 209 height 41
type input "Create Schedule"
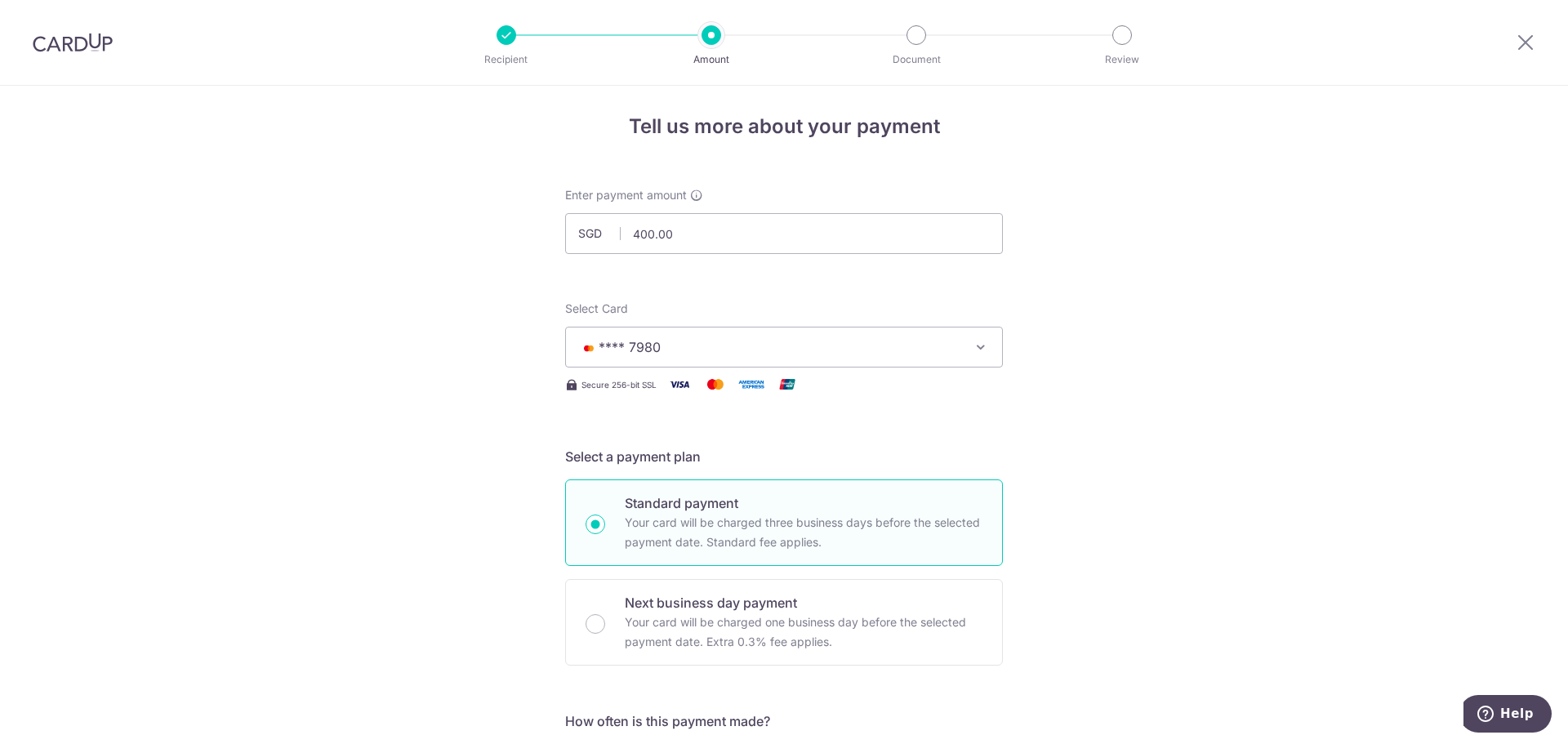
scroll to position [0, 0]
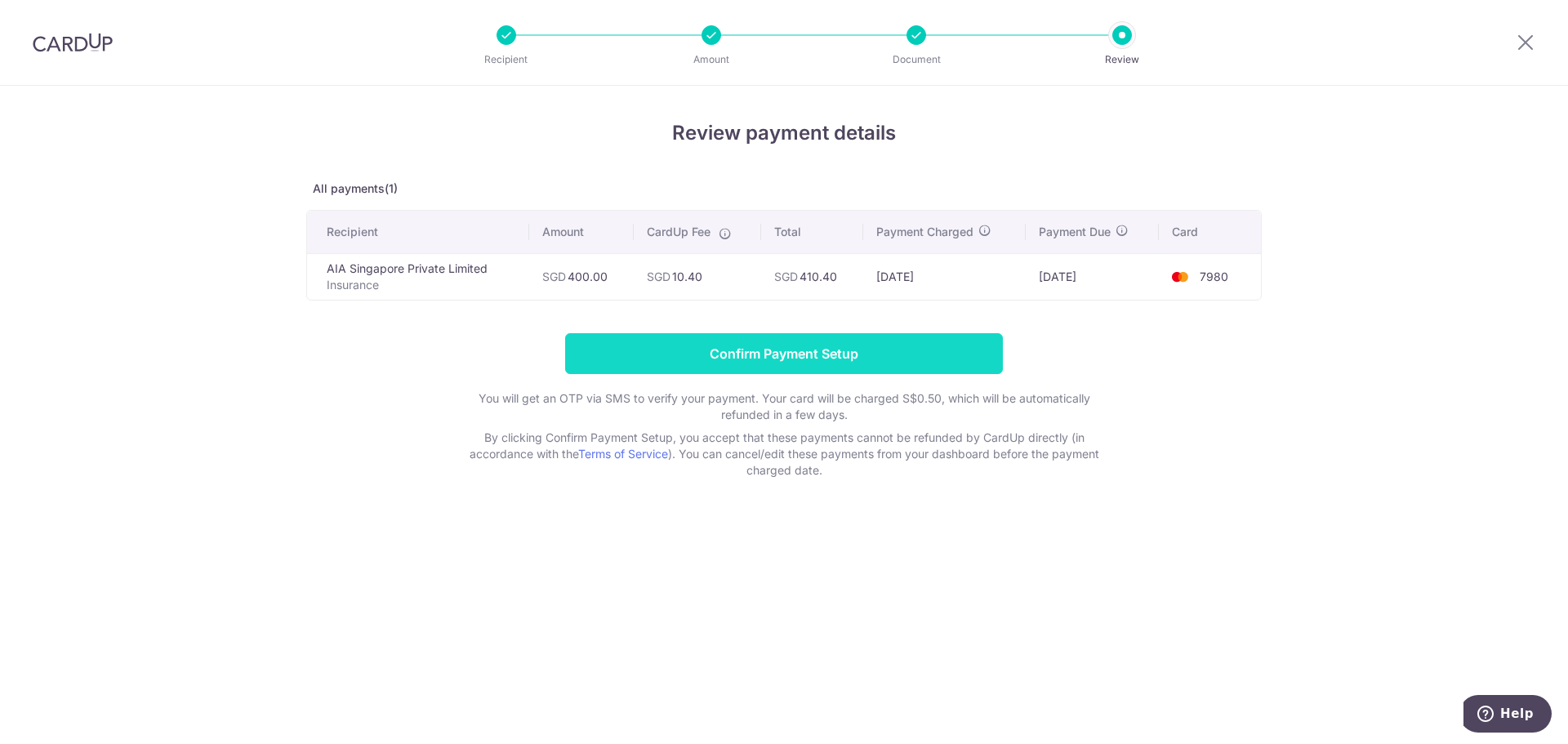
click at [878, 366] on input "Confirm Payment Setup" at bounding box center [784, 354] width 438 height 41
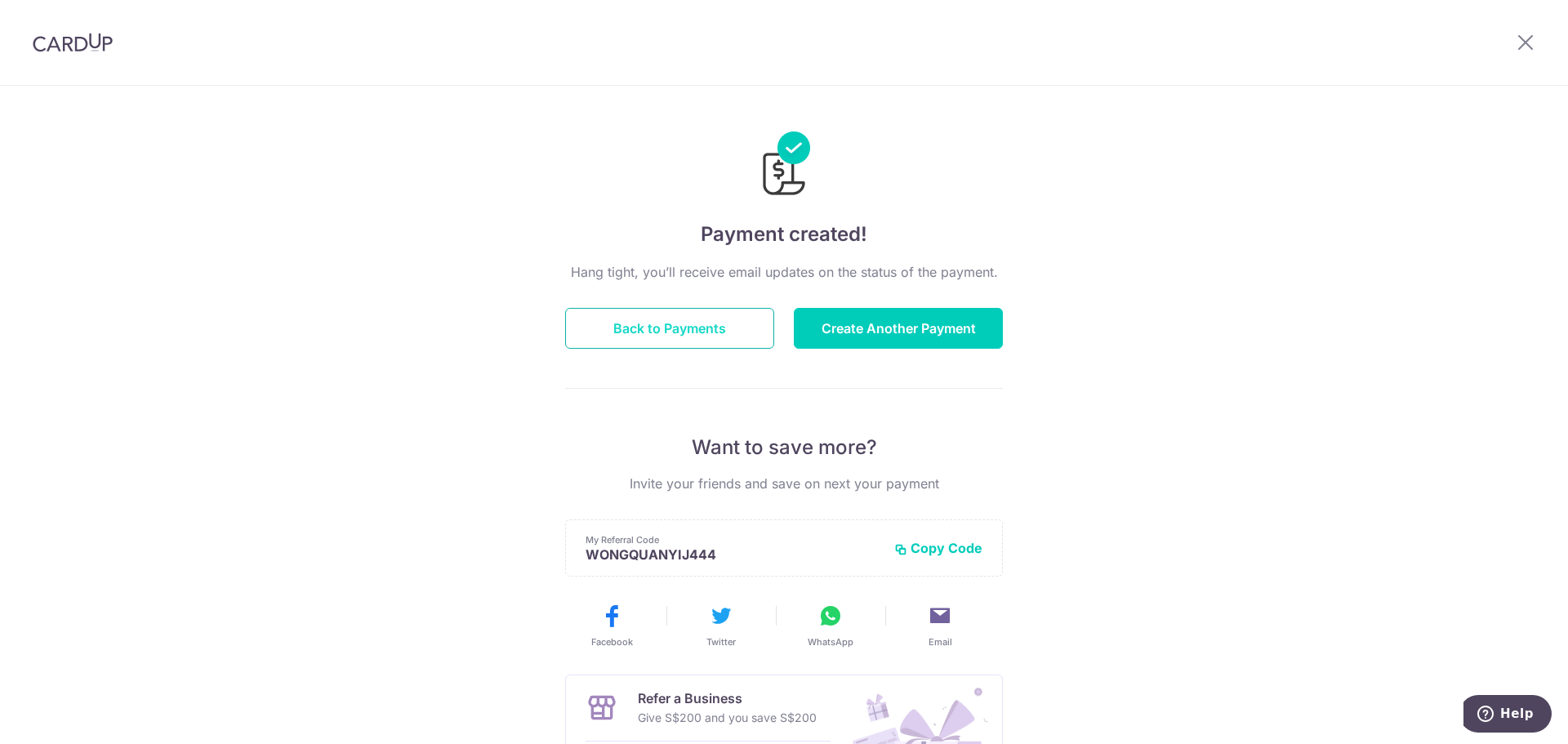
click at [684, 324] on button "Back to Payments" at bounding box center [669, 328] width 209 height 41
